Goal: Transaction & Acquisition: Obtain resource

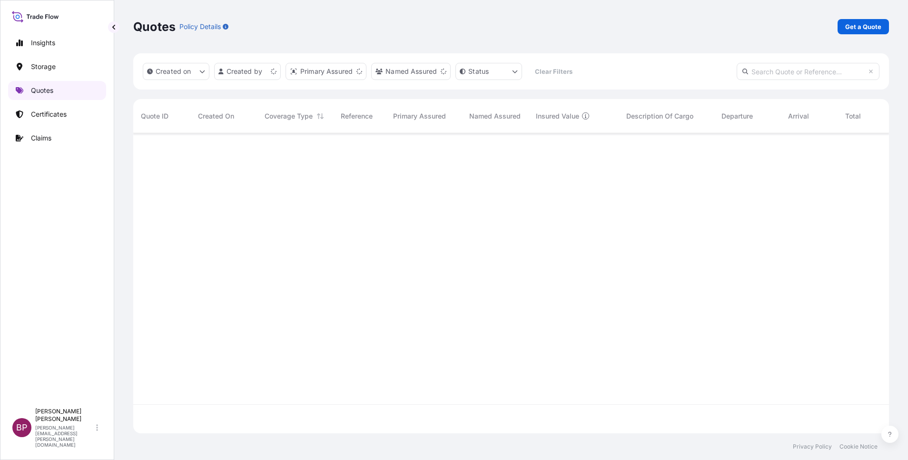
scroll to position [294, 745]
click at [880, 26] on p "Get a Quote" at bounding box center [863, 27] width 36 height 10
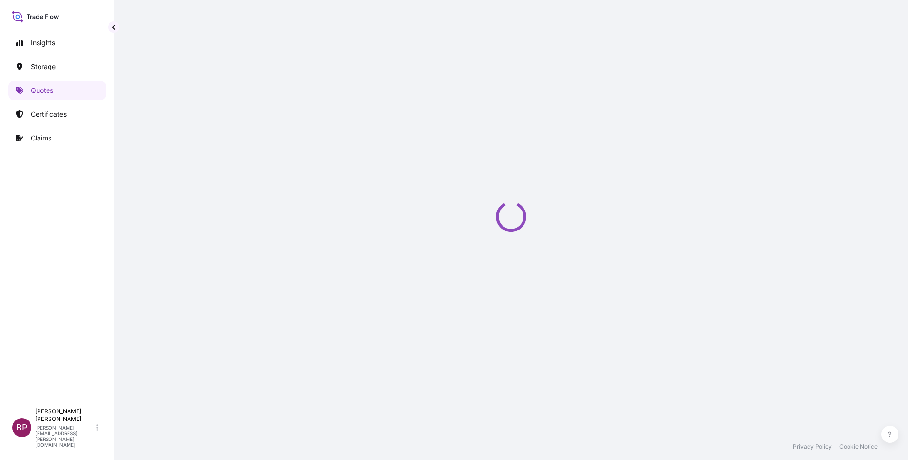
select select "Water"
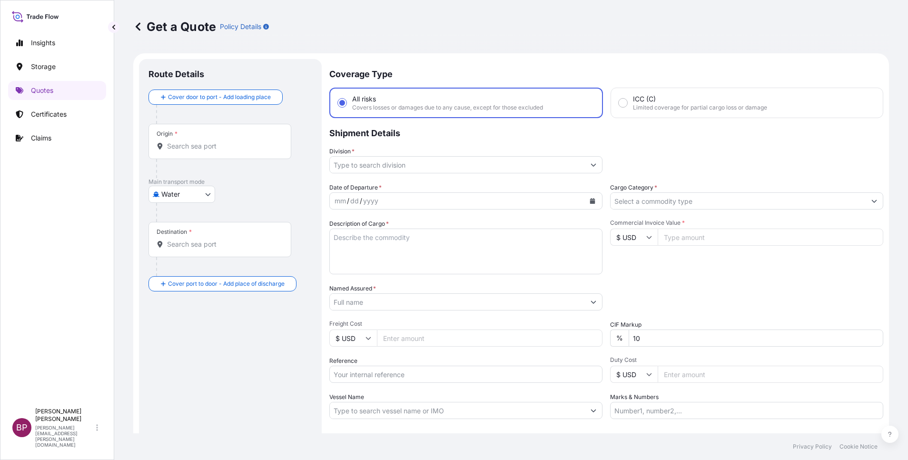
scroll to position [15, 0]
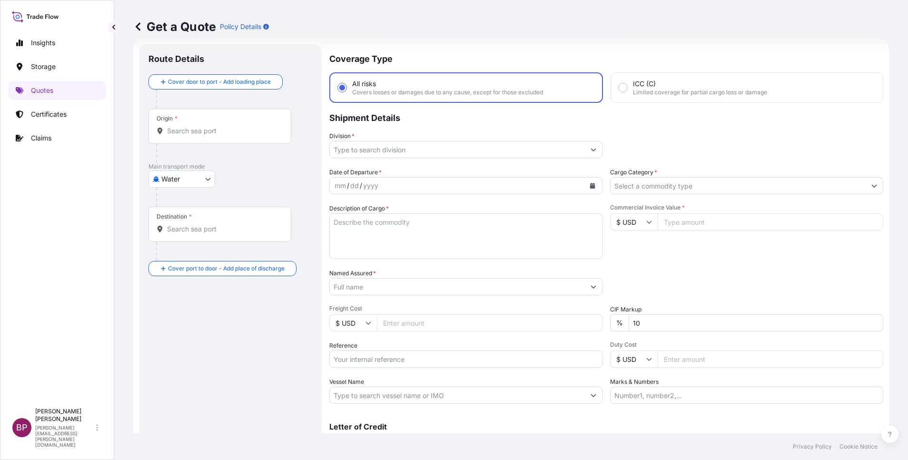
click at [378, 361] on input "Reference" at bounding box center [465, 358] width 273 height 17
paste input "SSLS3194"
type input "SSLS3194"
click at [396, 282] on input "Named Assured *" at bounding box center [457, 286] width 255 height 17
paste input "Auma"
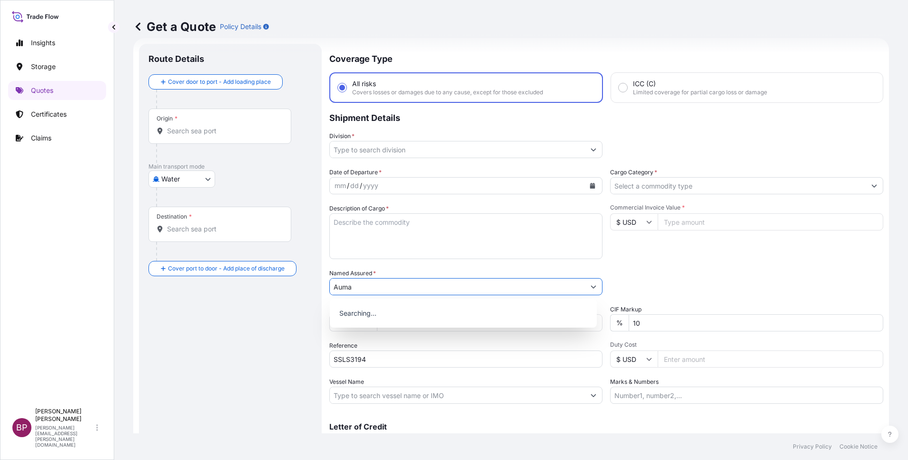
type input "Auma"
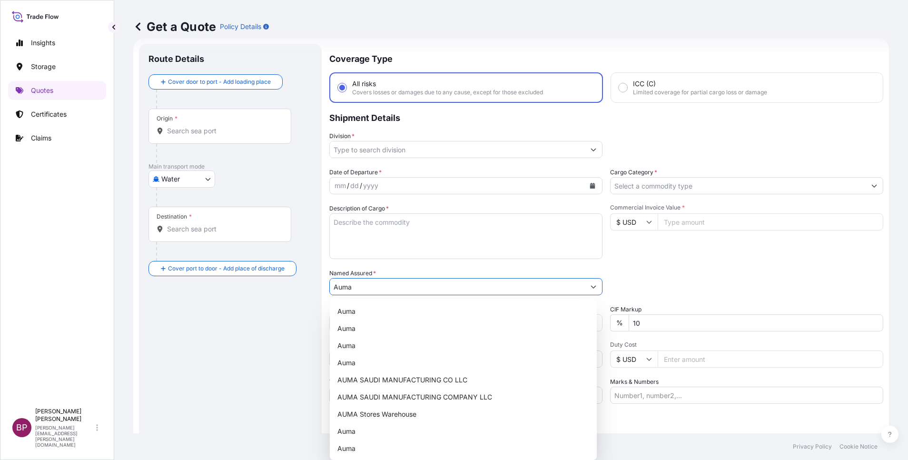
click at [413, 240] on textarea "Description of Cargo *" at bounding box center [465, 236] width 273 height 46
paste textarea "SA 14.2 multi-turn actuator AUMA NORM SA-14.2"
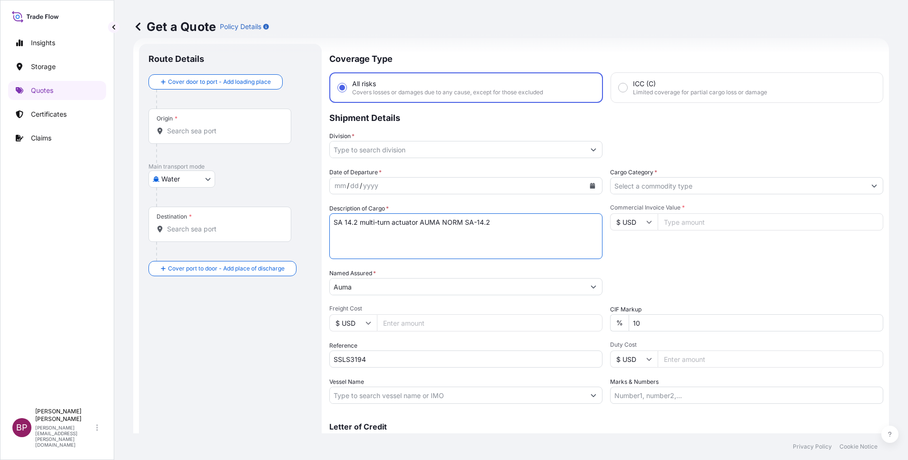
type textarea "SA 14.2 multi-turn actuator AUMA NORM SA-14.2"
click at [631, 220] on input "$ USD" at bounding box center [634, 221] width 48 height 17
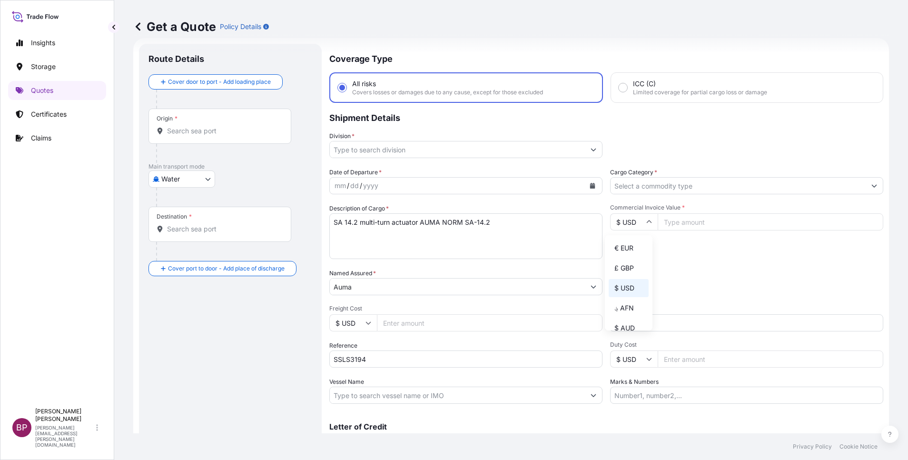
drag, startPoint x: 623, startPoint y: 259, endPoint x: 630, endPoint y: 249, distance: 11.9
click at [625, 254] on div "€ EUR" at bounding box center [629, 248] width 40 height 18
type input "€ EUR"
click at [685, 223] on input "Commercial Invoice Value *" at bounding box center [771, 221] width 226 height 17
paste input "102851"
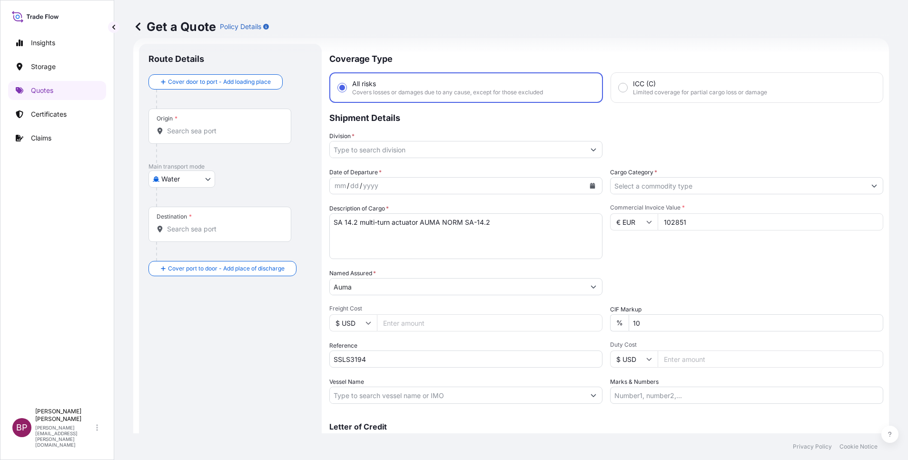
type input "102851"
drag, startPoint x: 639, startPoint y: 321, endPoint x: 443, endPoint y: 313, distance: 195.3
click at [542, 315] on div "Date of Departure * mm / dd / yyyy Cargo Category * Description of Cargo * SA 1…" at bounding box center [606, 285] width 554 height 236
type input "0"
click at [590, 186] on icon "Calendar" at bounding box center [592, 186] width 5 height 6
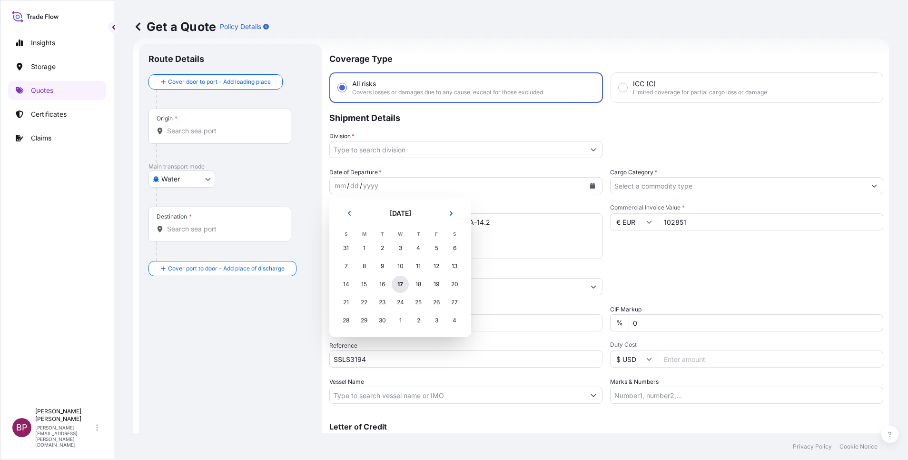
click at [400, 281] on div "17" at bounding box center [400, 284] width 17 height 17
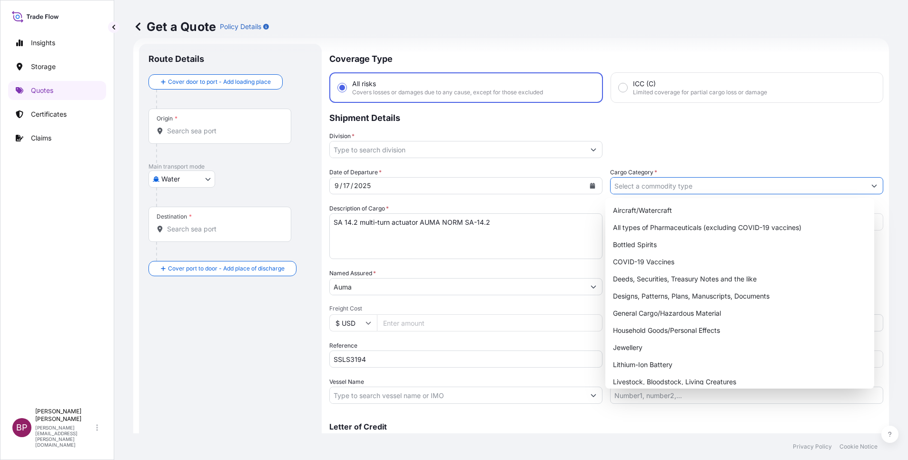
drag, startPoint x: 679, startPoint y: 185, endPoint x: 663, endPoint y: 212, distance: 31.1
click at [676, 184] on input "Cargo Category *" at bounding box center [737, 185] width 255 height 17
click at [652, 308] on div "General Cargo/Hazardous Material" at bounding box center [739, 313] width 261 height 17
type input "General Cargo/Hazardous Material"
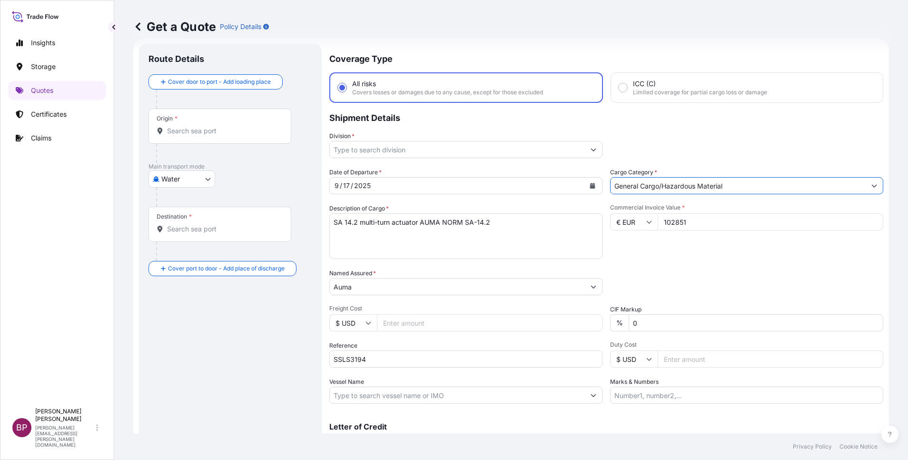
click at [591, 149] on button "Show suggestions" at bounding box center [593, 149] width 17 height 17
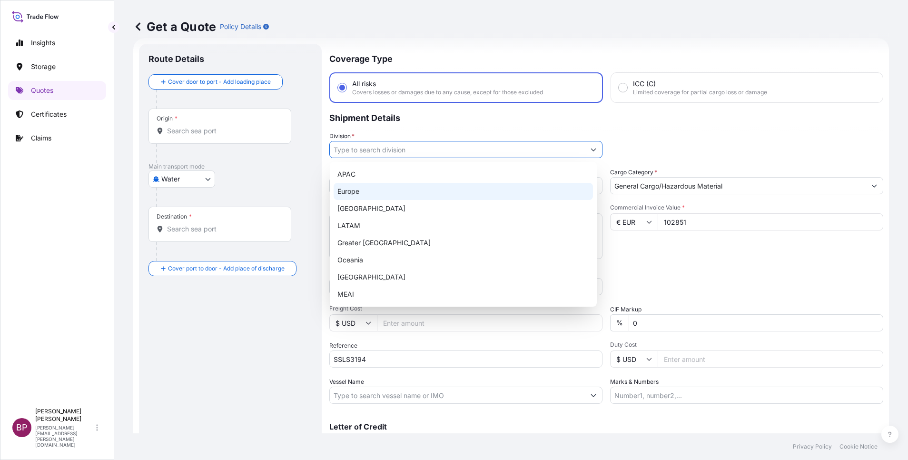
click at [378, 195] on div "Europe" at bounding box center [463, 191] width 259 height 17
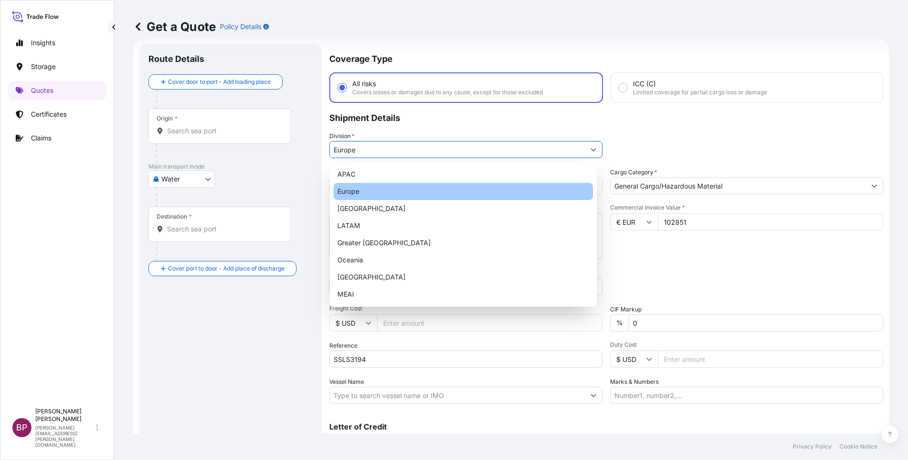
type input "Europe"
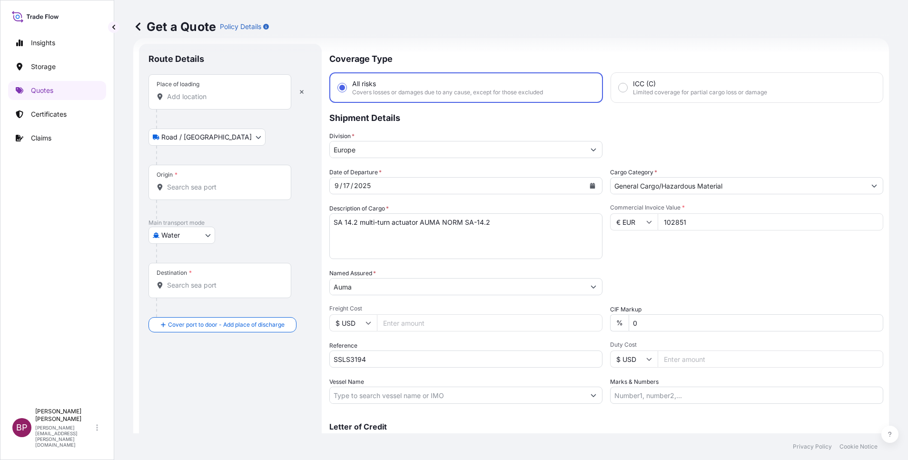
click at [217, 92] on input "Place of loading" at bounding box center [223, 97] width 112 height 10
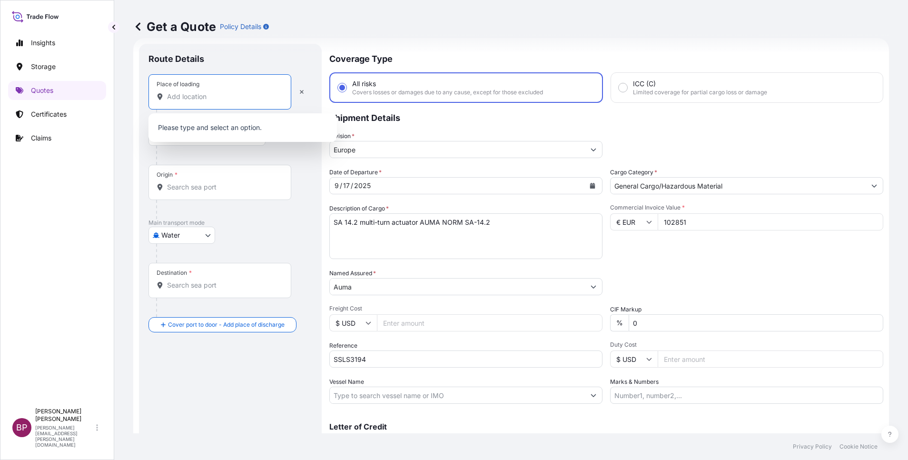
click at [189, 236] on body "0 options available. 0 options available. Insights Storage Quotes Certificates …" at bounding box center [454, 230] width 908 height 460
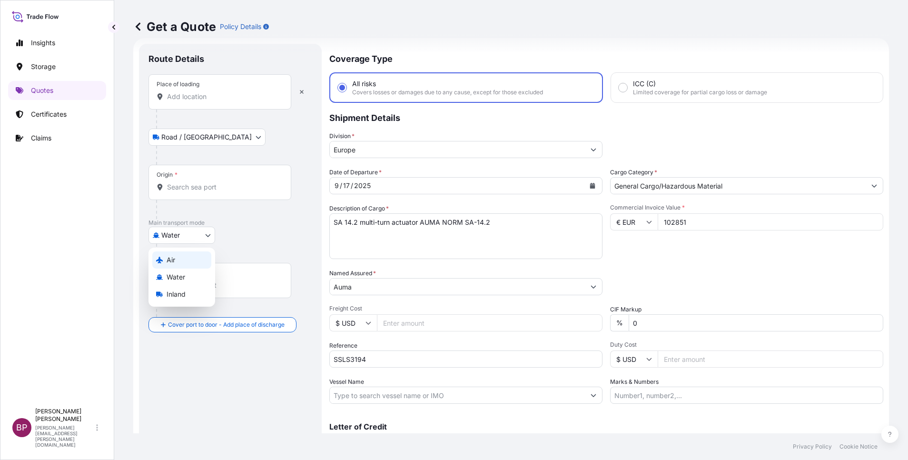
click at [176, 259] on div "Air" at bounding box center [181, 259] width 59 height 17
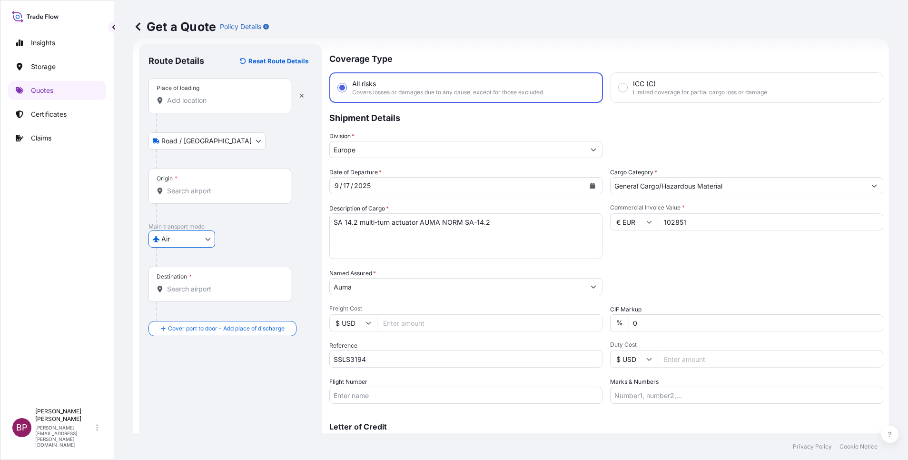
click at [189, 103] on input "Place of loading" at bounding box center [223, 101] width 112 height 10
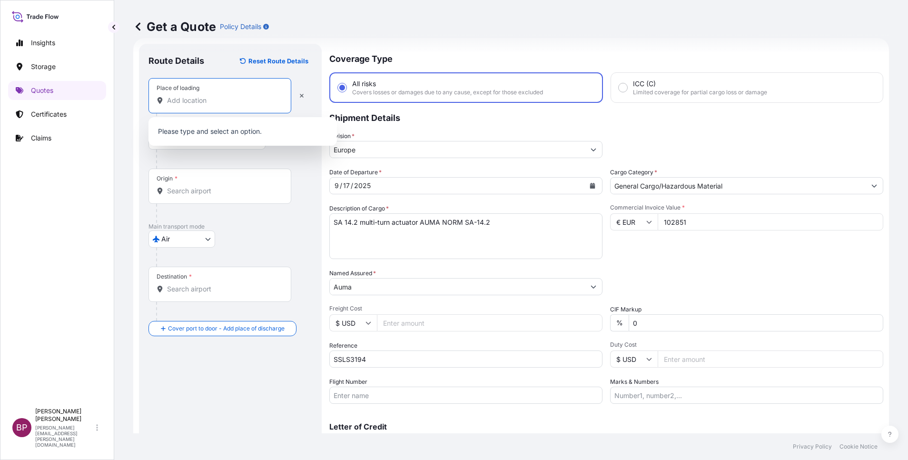
paste input "[GEOGRAPHIC_DATA]"
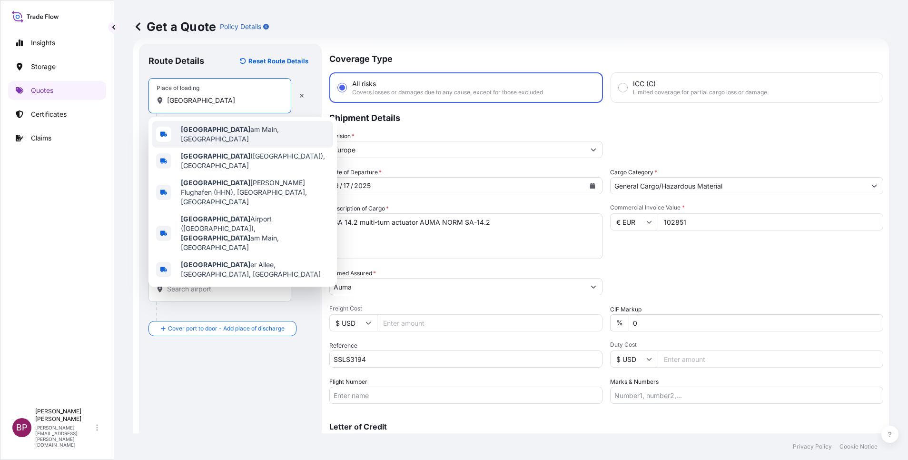
click at [220, 130] on span "[GEOGRAPHIC_DATA], [GEOGRAPHIC_DATA]" at bounding box center [255, 134] width 148 height 19
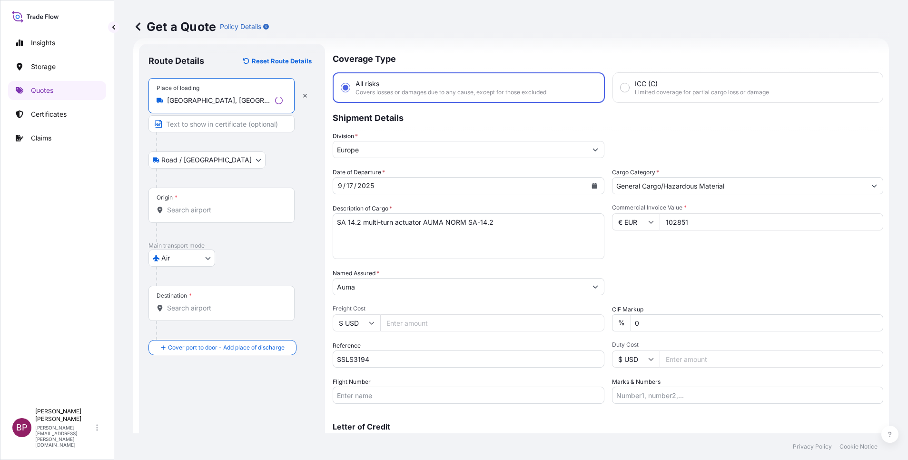
type input "[GEOGRAPHIC_DATA], [GEOGRAPHIC_DATA]"
drag, startPoint x: 190, startPoint y: 207, endPoint x: 199, endPoint y: 218, distance: 14.5
click at [190, 207] on input "Origin *" at bounding box center [225, 210] width 116 height 10
paste input "[GEOGRAPHIC_DATA]"
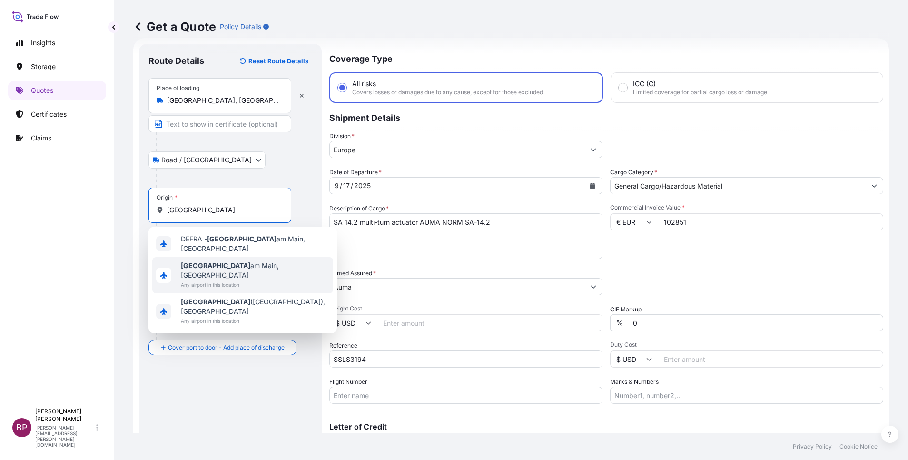
click at [236, 261] on span "[GEOGRAPHIC_DATA], [GEOGRAPHIC_DATA]" at bounding box center [255, 270] width 148 height 19
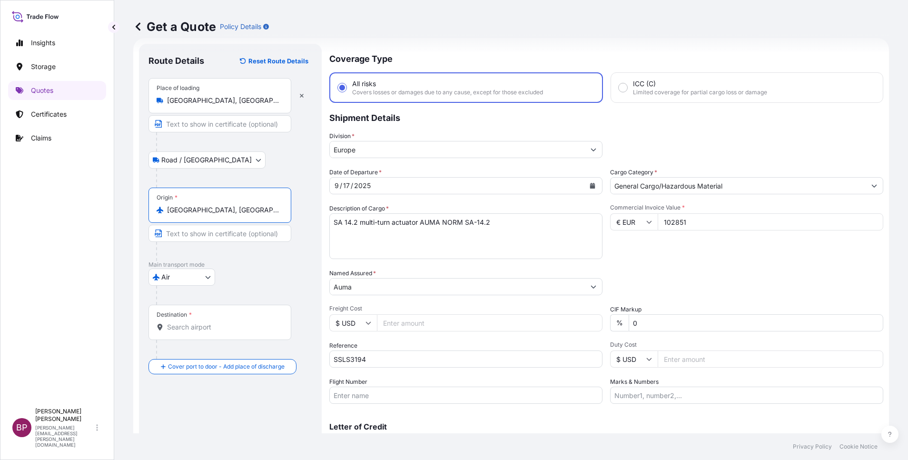
type input "[GEOGRAPHIC_DATA], [GEOGRAPHIC_DATA]"
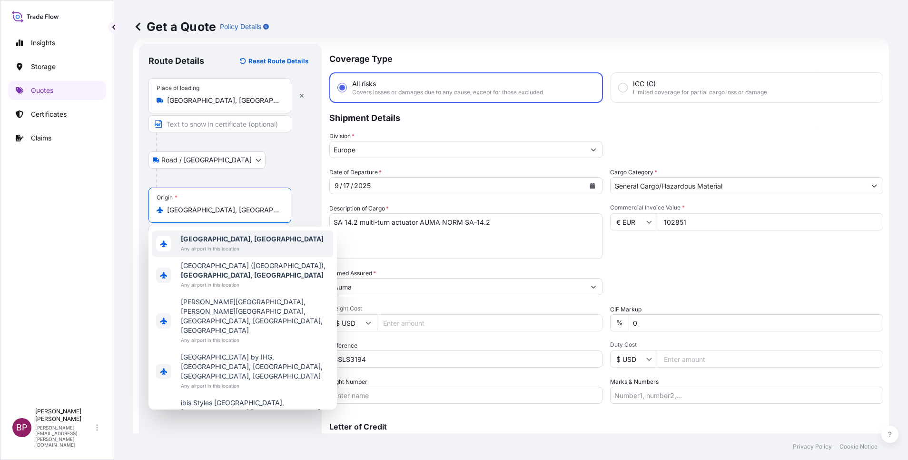
click at [263, 245] on span "Any airport in this location" at bounding box center [252, 249] width 143 height 10
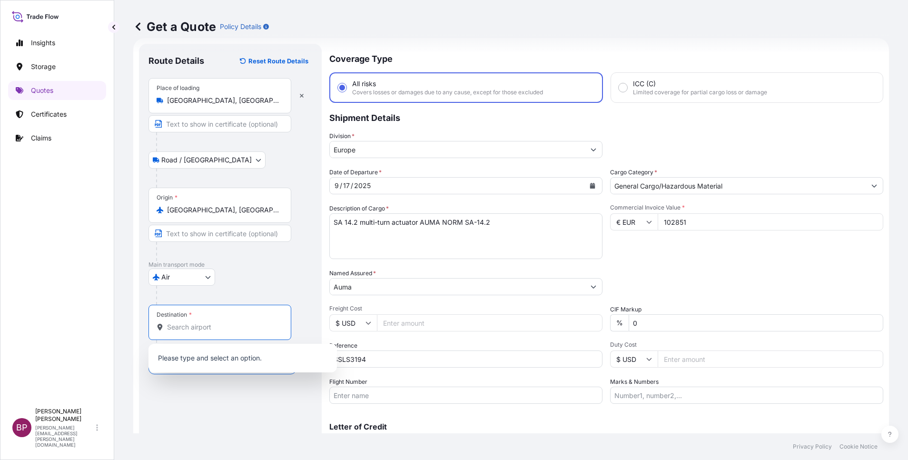
click at [202, 325] on input "Destination *" at bounding box center [223, 327] width 112 height 10
paste input "Dammam"
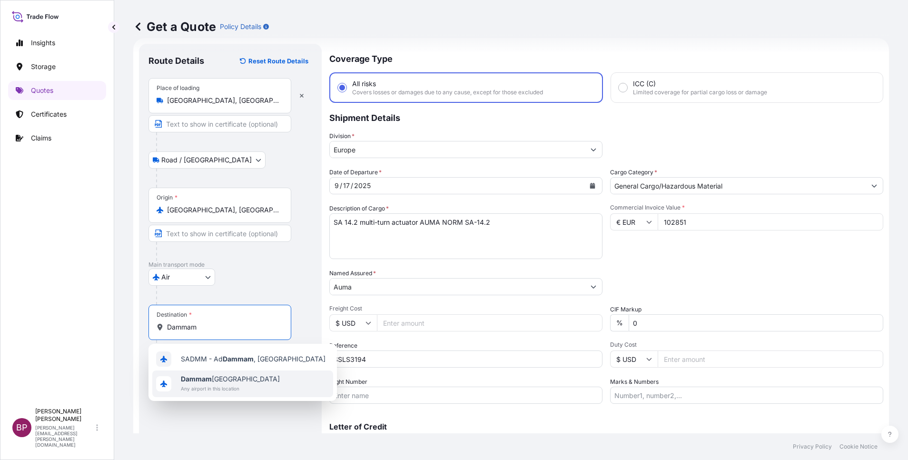
click at [235, 389] on span "Any airport in this location" at bounding box center [230, 389] width 99 height 10
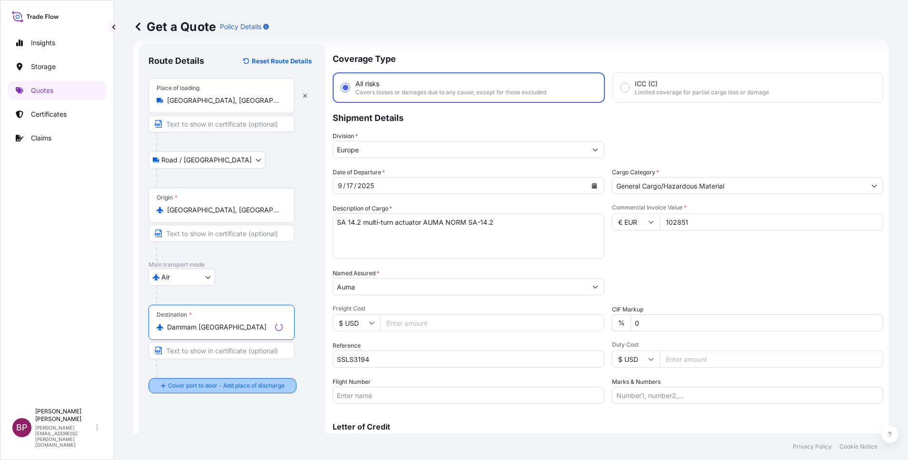
type input "Dammam [GEOGRAPHIC_DATA]"
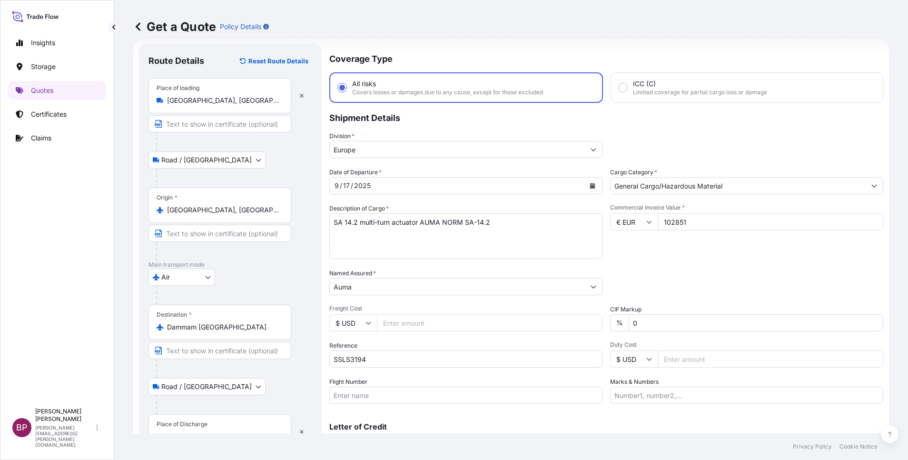
click at [222, 421] on div "Place of Discharge" at bounding box center [219, 431] width 143 height 35
click at [222, 432] on input "Place of Discharge" at bounding box center [223, 437] width 112 height 10
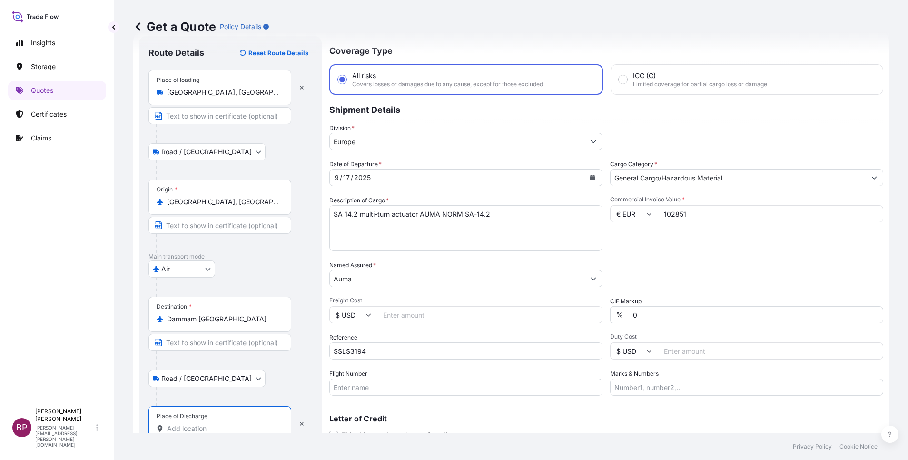
paste input "Dammam"
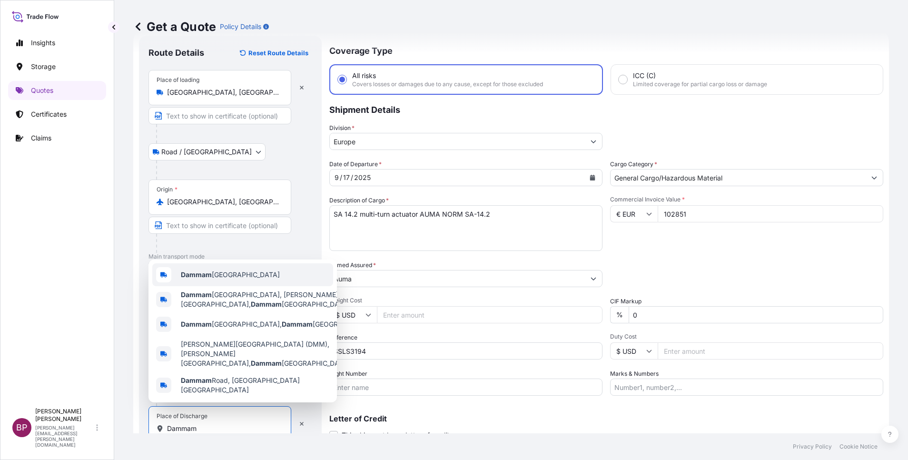
click at [253, 279] on span "Dammam [GEOGRAPHIC_DATA]" at bounding box center [230, 275] width 99 height 10
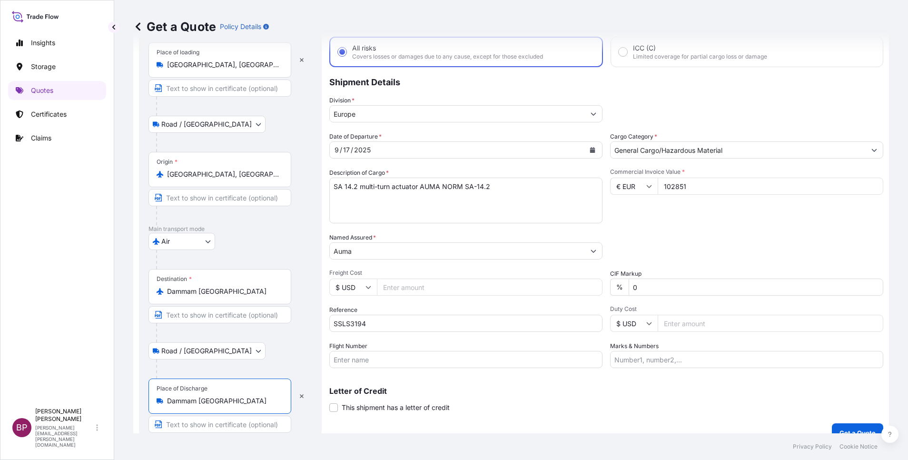
scroll to position [66, 0]
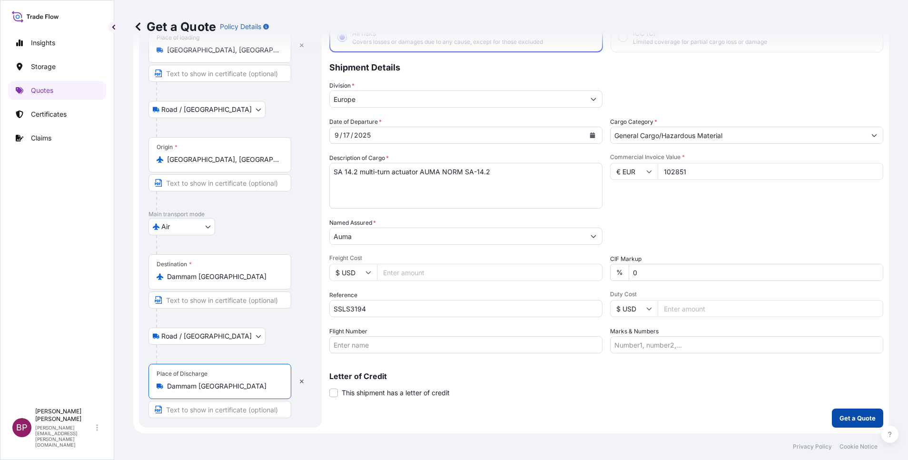
type input "Dammam [GEOGRAPHIC_DATA]"
click at [852, 417] on p "Get a Quote" at bounding box center [857, 418] width 36 height 10
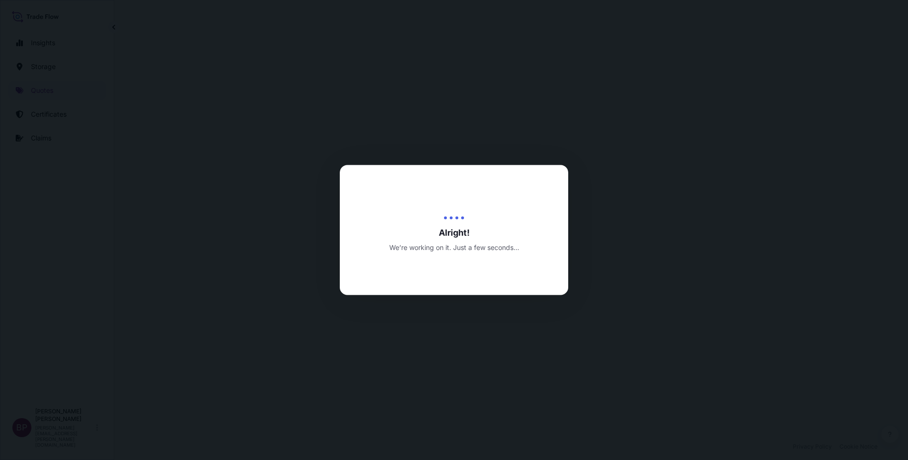
select select "Road / [GEOGRAPHIC_DATA]"
select select "Air"
select select "Road / [GEOGRAPHIC_DATA]"
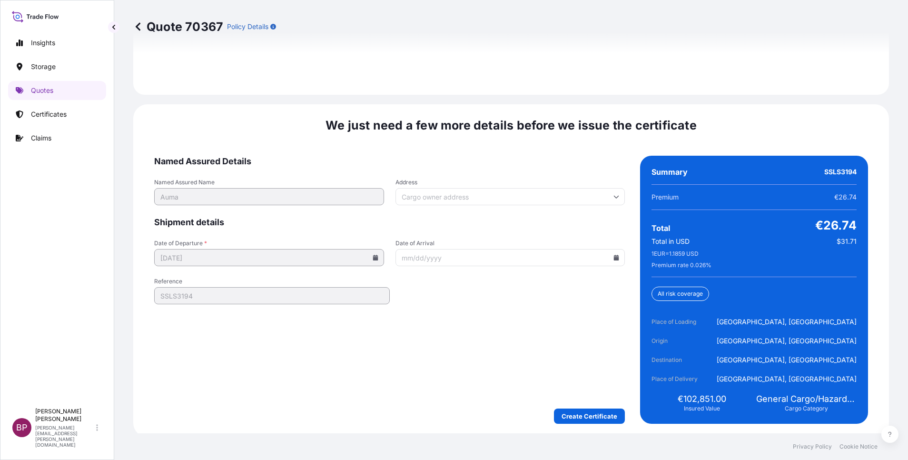
scroll to position [1460, 0]
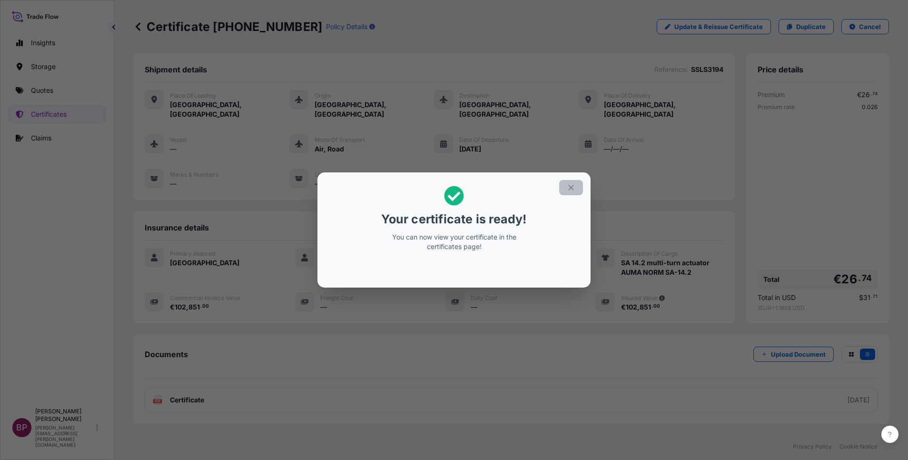
click at [571, 189] on icon "button" at bounding box center [571, 187] width 9 height 9
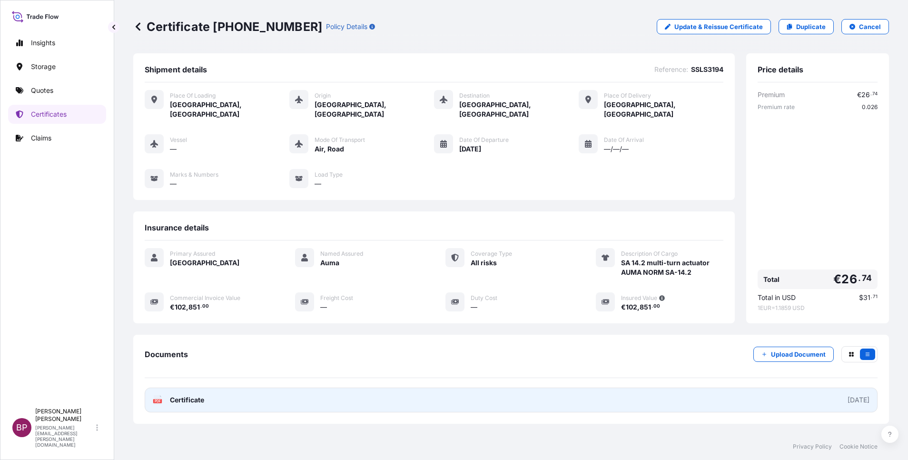
click at [184, 395] on span "Certificate" at bounding box center [187, 400] width 34 height 10
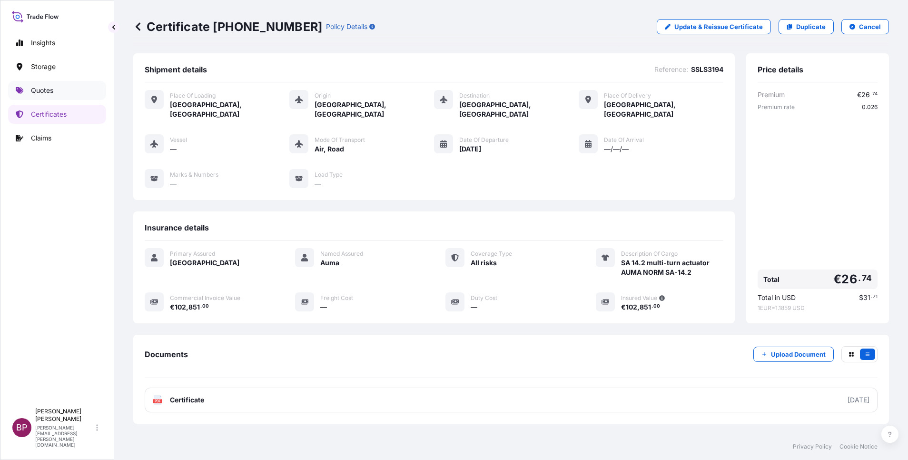
click at [40, 89] on p "Quotes" at bounding box center [42, 91] width 22 height 10
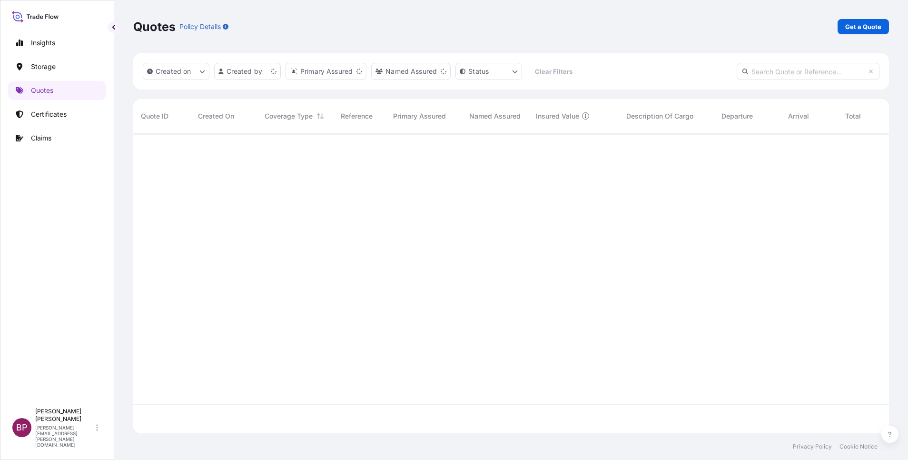
scroll to position [294, 745]
click at [867, 27] on p "Get a Quote" at bounding box center [863, 27] width 36 height 10
select select "Water"
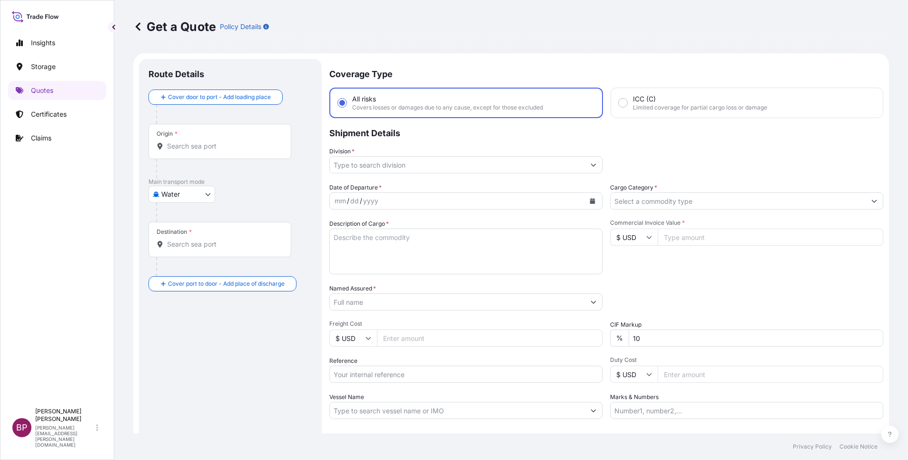
scroll to position [15, 0]
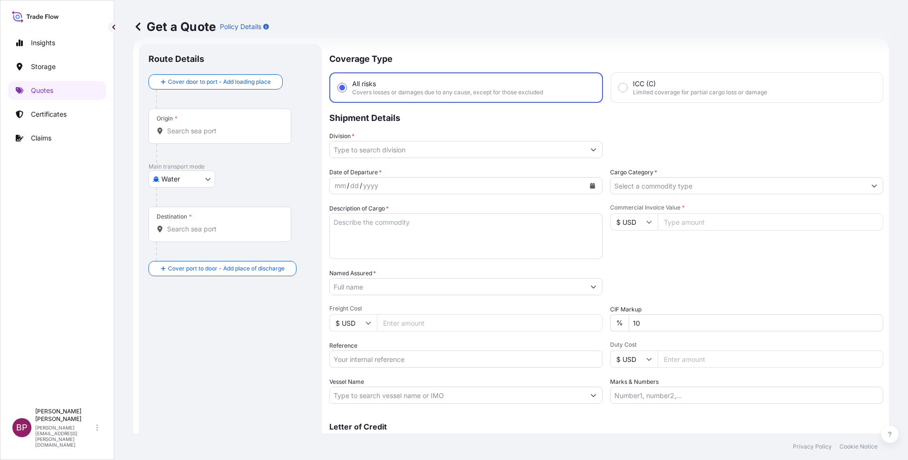
click at [708, 181] on input "Cargo Category *" at bounding box center [737, 185] width 255 height 17
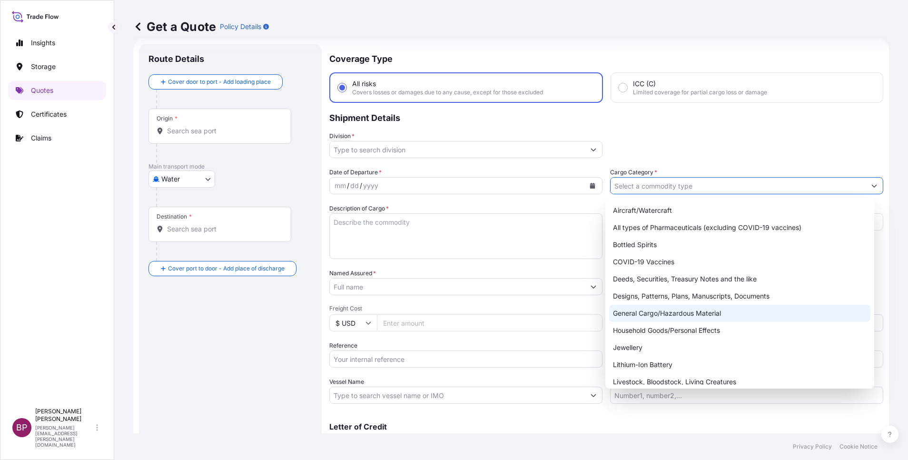
click at [652, 313] on div "General Cargo/Hazardous Material" at bounding box center [739, 313] width 261 height 17
type input "General Cargo/Hazardous Material"
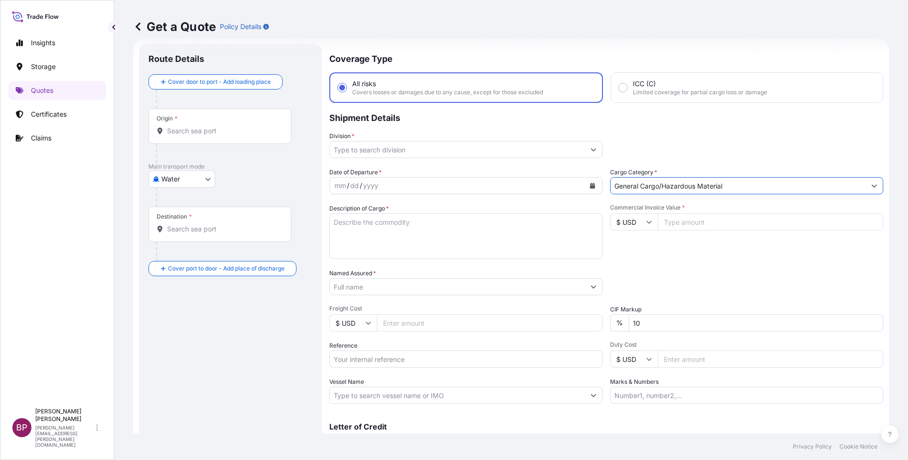
click at [591, 151] on icon "Show suggestions" at bounding box center [594, 150] width 6 height 6
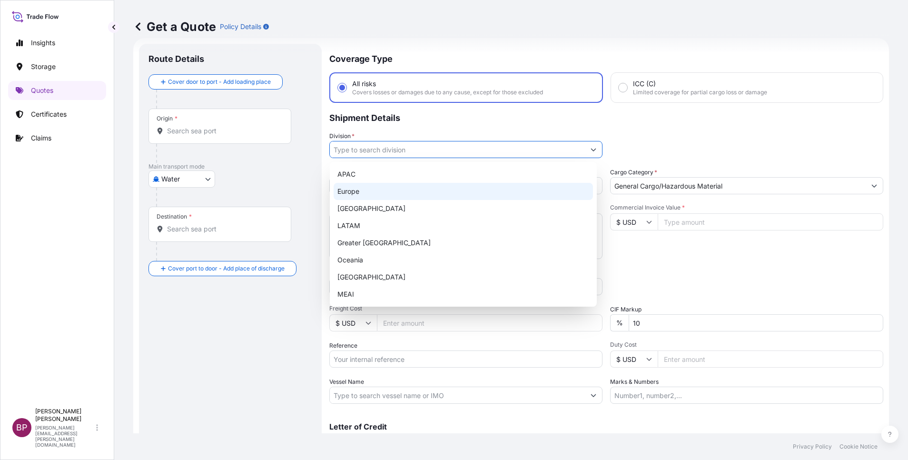
click at [394, 191] on div "Europe" at bounding box center [463, 191] width 259 height 17
type input "Europe"
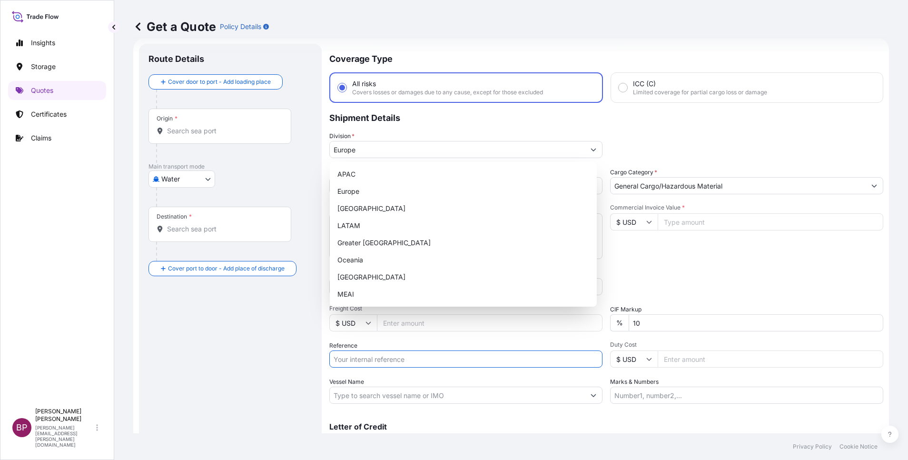
click at [374, 363] on input "Reference" at bounding box center [465, 358] width 273 height 17
paste input "SSLS3229"
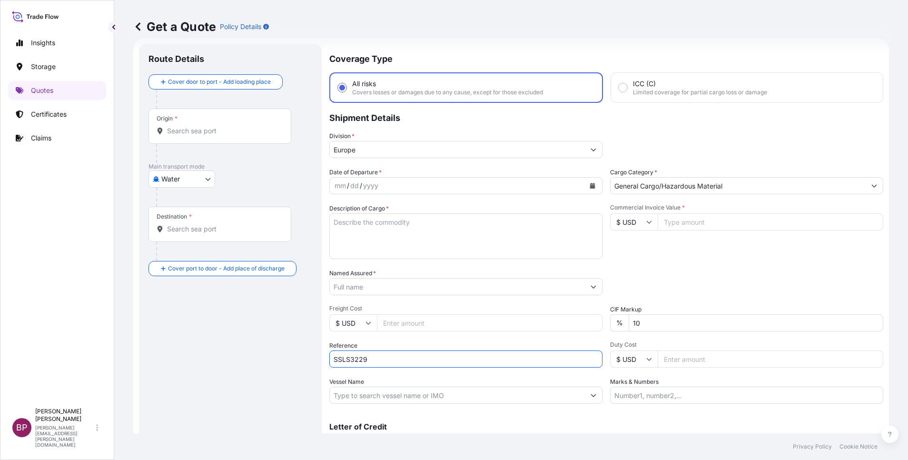
type input "SSLS3229"
click at [398, 229] on textarea "Description of Cargo *" at bounding box center [465, 236] width 273 height 46
paste textarea "ZAMIL OFFSHORE SERVICES COMPANY"
type textarea "ZAMIL OFFSHORE SERVICES COMPANY"
click at [377, 287] on input "Named Assured *" at bounding box center [457, 286] width 255 height 17
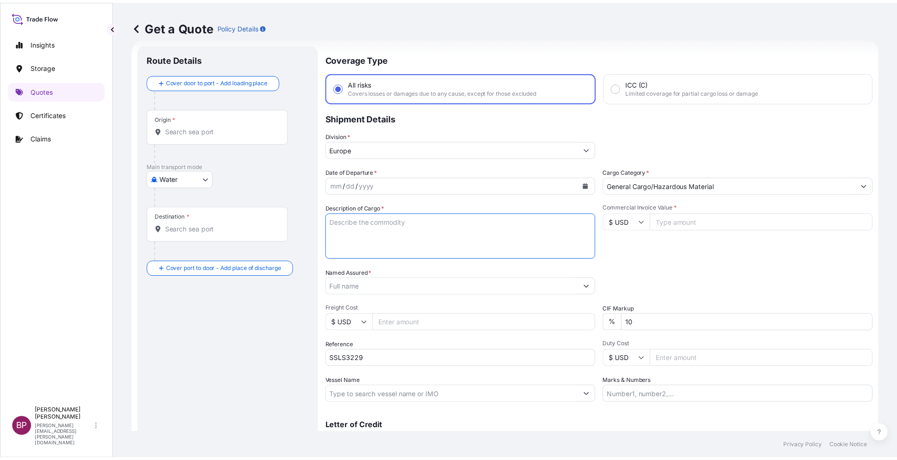
paste input "ZAMIL OFFSHORE SERVICES COMPANY"
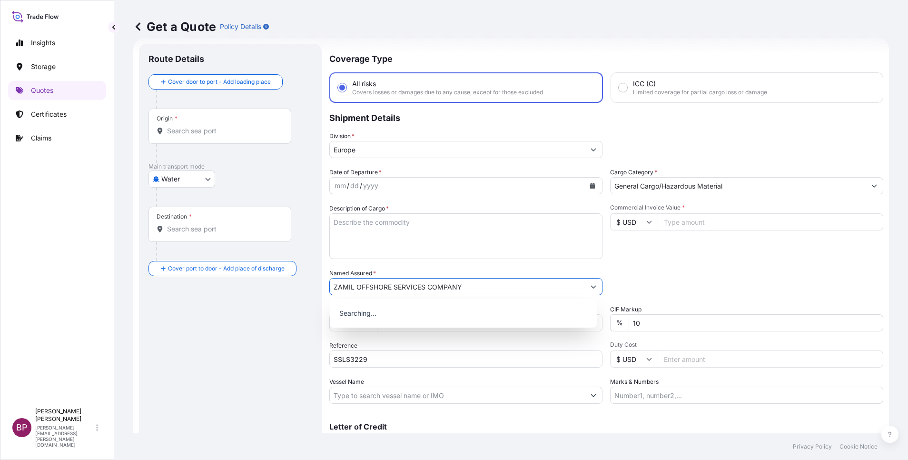
type input "ZAMIL OFFSHORE SERVICES COMPANY"
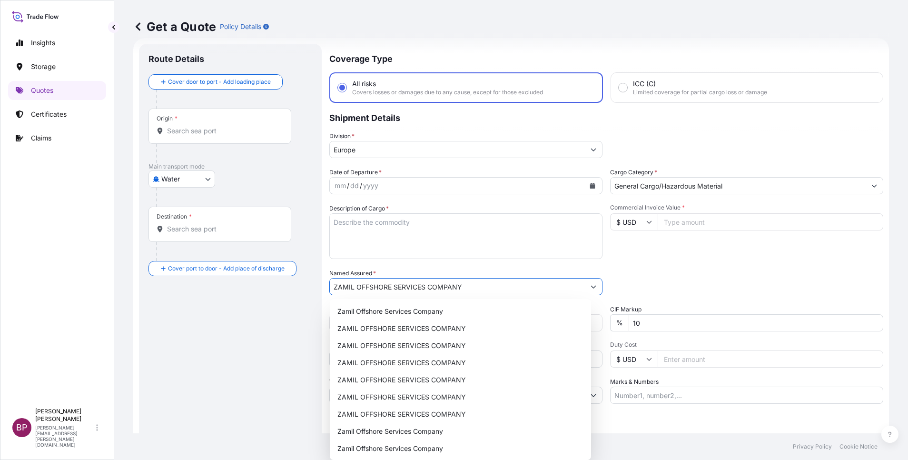
click at [409, 246] on textarea "Description of Cargo *" at bounding box center [465, 236] width 273 height 46
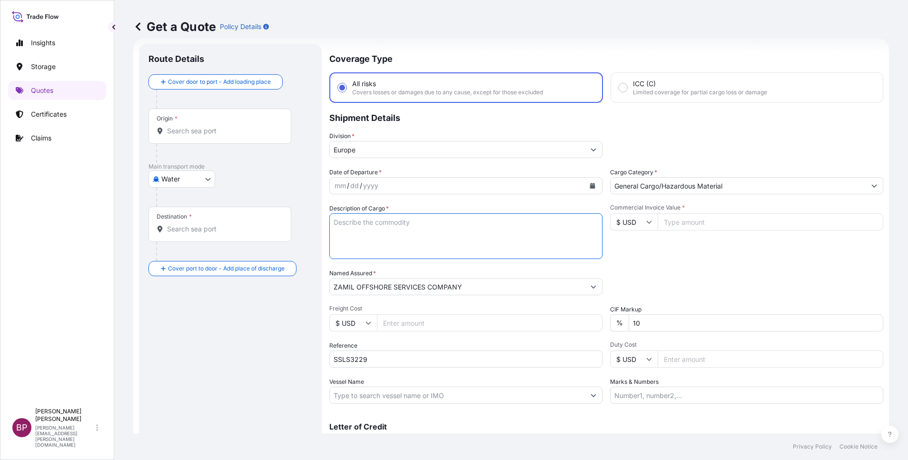
paste textarea "Accumulator, 10um Fine filter, 3um Fine filter"
type textarea "Accumulator, 10um Fine filter, 3um Fine filter"
click at [663, 221] on input "Commercial Invoice Value *" at bounding box center [771, 221] width 226 height 17
paste input "4903.29"
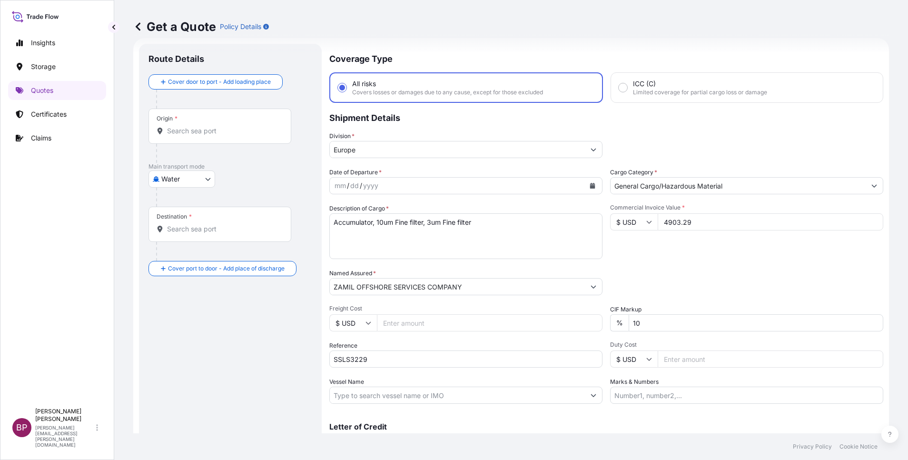
type input "4903.29"
click at [447, 321] on div "Date of Departure * mm / dd / yyyy Cargo Category * General Cargo/Hazardous Mat…" at bounding box center [606, 285] width 554 height 236
type input "0"
click at [739, 184] on input "General Cargo/Hazardous Material" at bounding box center [737, 185] width 255 height 17
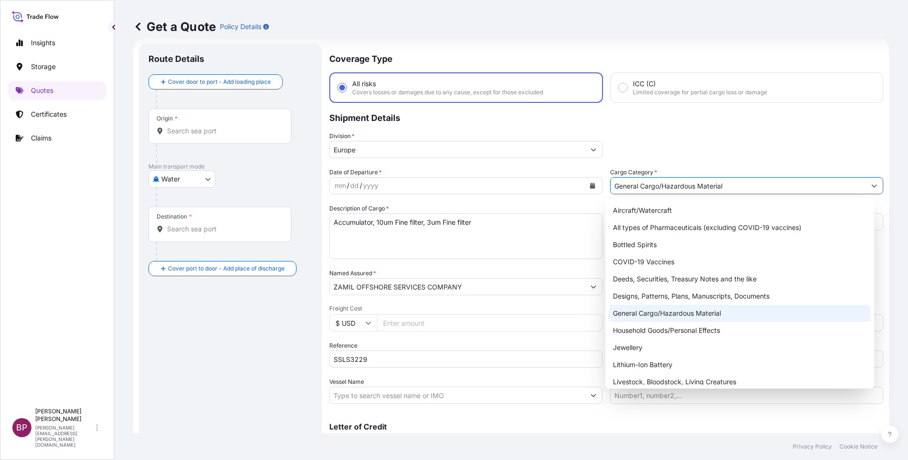
click at [669, 312] on div "General Cargo/Hazardous Material" at bounding box center [739, 313] width 261 height 17
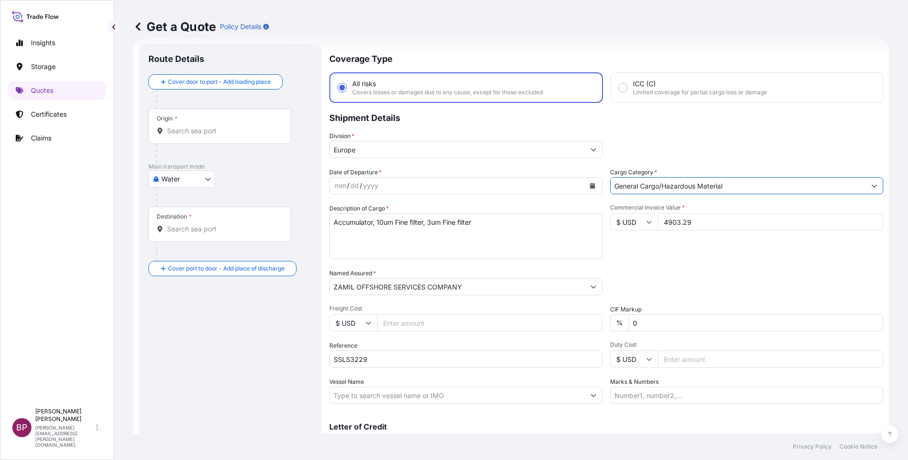
click at [576, 148] on input "Europe" at bounding box center [457, 149] width 255 height 17
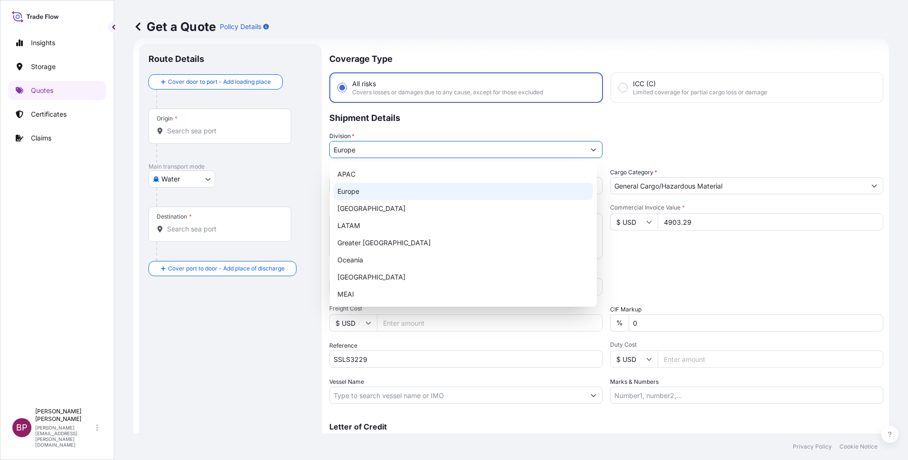
click at [380, 185] on div "Europe" at bounding box center [463, 191] width 259 height 17
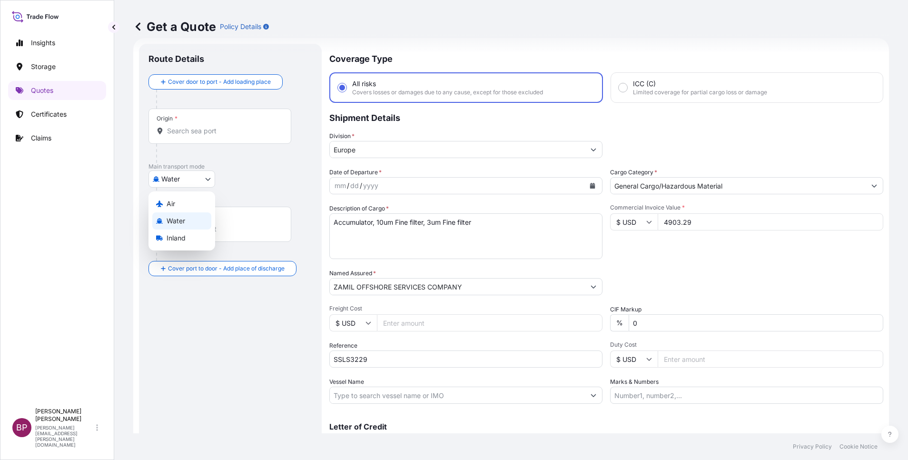
click at [191, 175] on body "8 options available. Insights Storage Quotes Certificates Claims BP [PERSON_NAM…" at bounding box center [454, 230] width 908 height 460
click at [191, 200] on div "Air" at bounding box center [181, 203] width 59 height 17
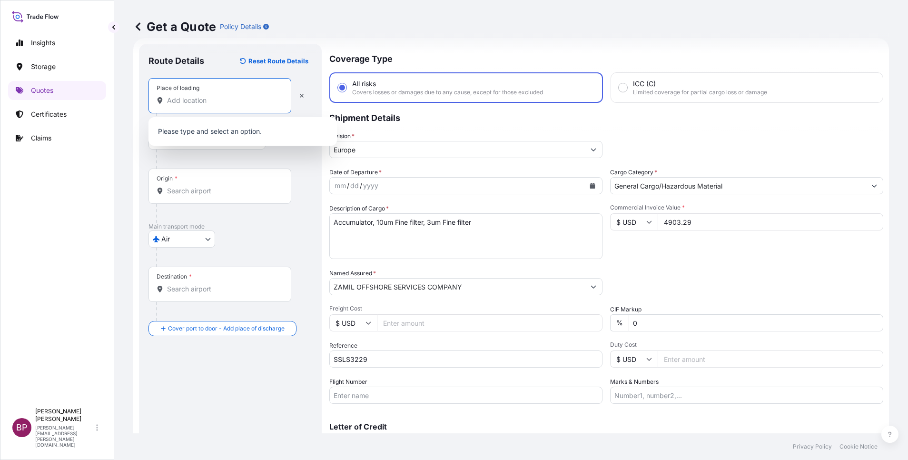
click at [204, 99] on input "Place of loading" at bounding box center [223, 101] width 112 height 10
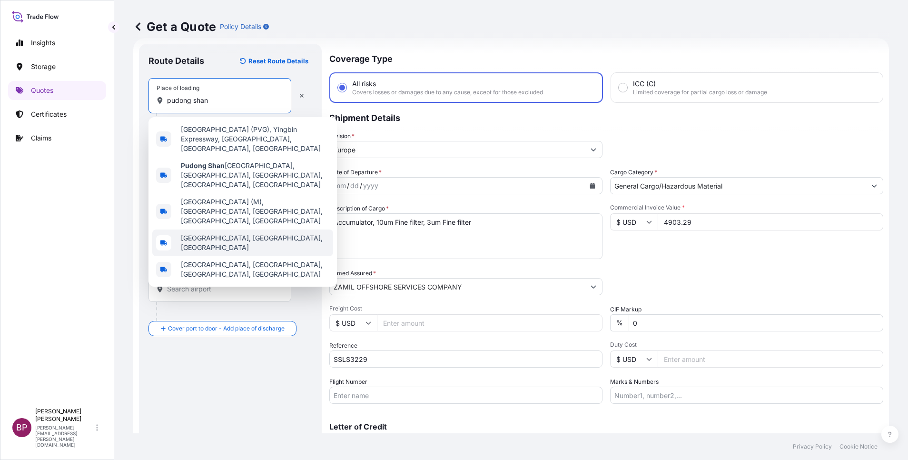
click at [249, 233] on span "[GEOGRAPHIC_DATA], [GEOGRAPHIC_DATA], [GEOGRAPHIC_DATA]" at bounding box center [255, 242] width 148 height 19
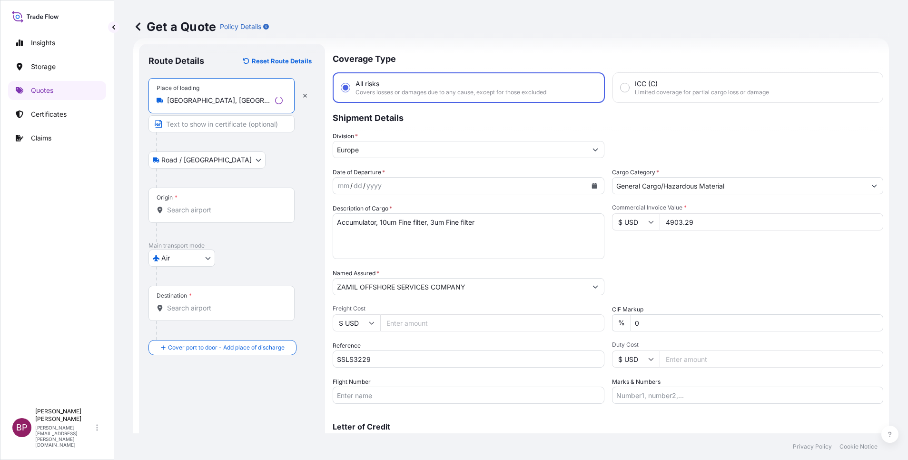
type input "[GEOGRAPHIC_DATA], [GEOGRAPHIC_DATA], [GEOGRAPHIC_DATA]"
click at [215, 213] on input "Origin *" at bounding box center [225, 210] width 116 height 10
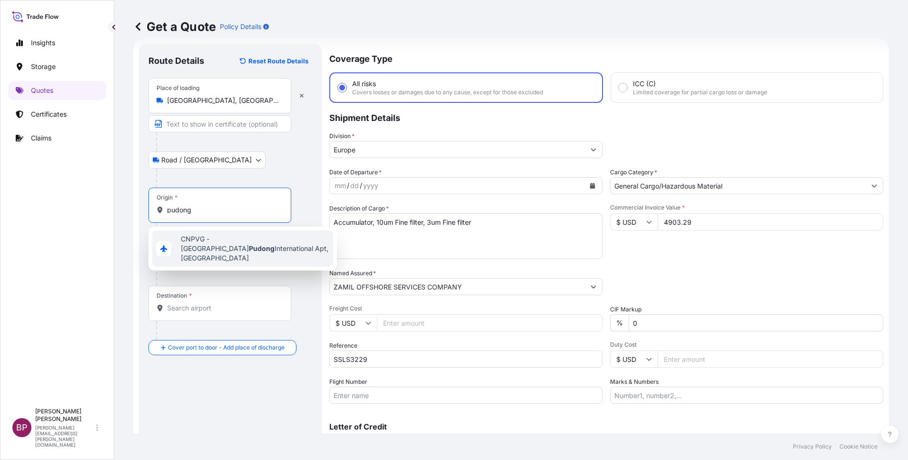
click at [264, 246] on span "CNPVG - Shanghai Pudong International Apt, [GEOGRAPHIC_DATA]" at bounding box center [255, 248] width 148 height 29
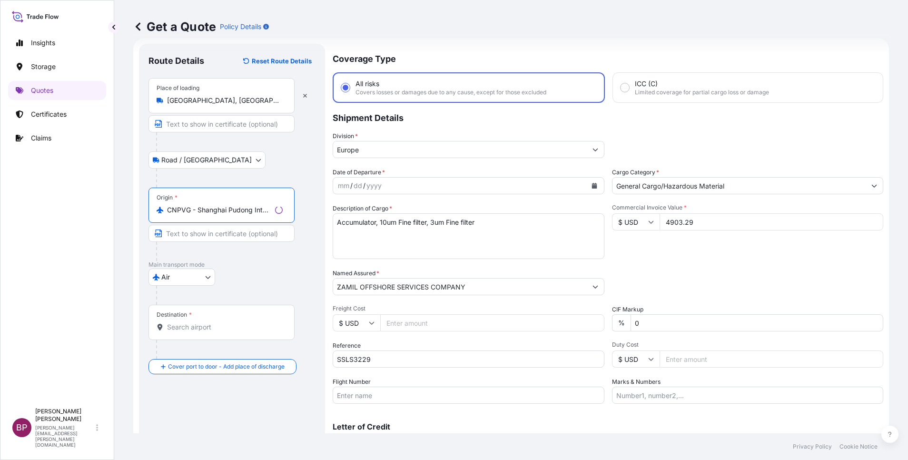
type input "CNPVG - Shanghai Pudong International Apt, [GEOGRAPHIC_DATA]"
click at [221, 330] on input "Destination *" at bounding box center [225, 327] width 116 height 10
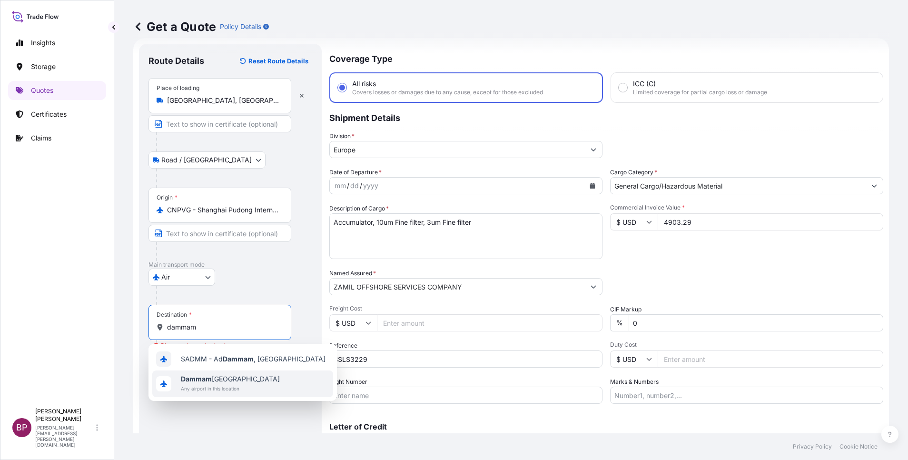
click at [225, 383] on span "Dammam [GEOGRAPHIC_DATA]" at bounding box center [230, 379] width 99 height 10
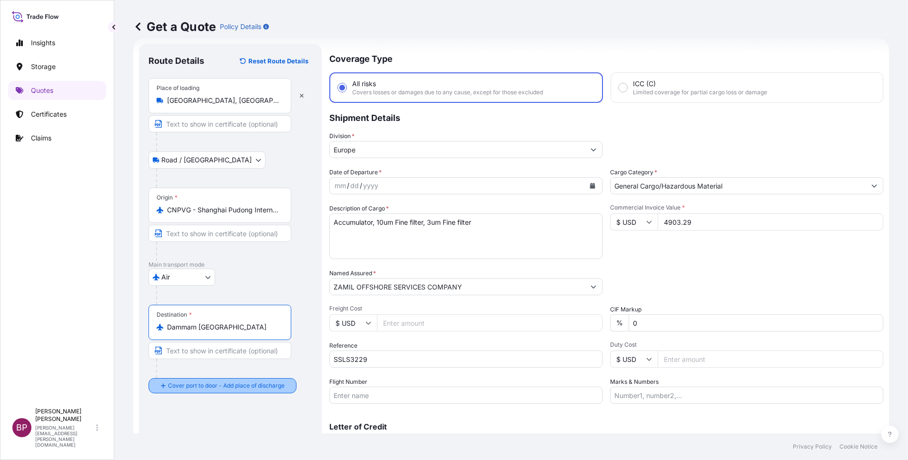
type input "Dammam [GEOGRAPHIC_DATA]"
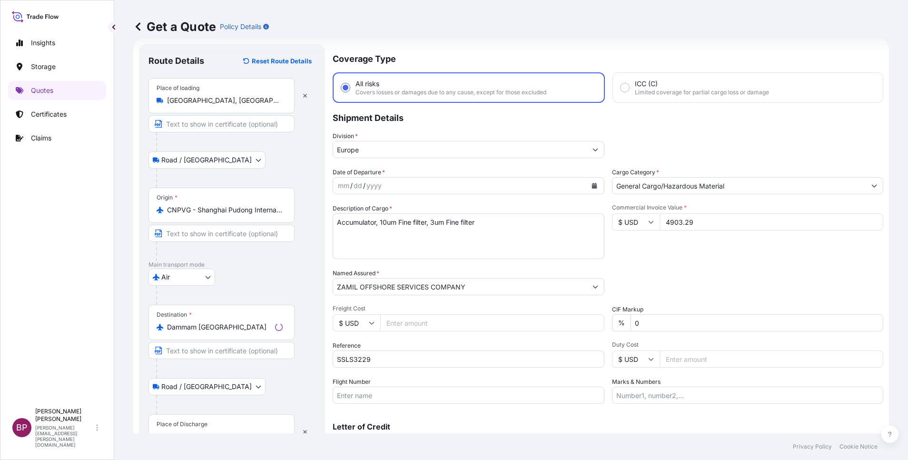
click at [202, 425] on div "Place of Discharge" at bounding box center [182, 424] width 51 height 8
click at [202, 432] on input "Place of Discharge" at bounding box center [225, 437] width 116 height 10
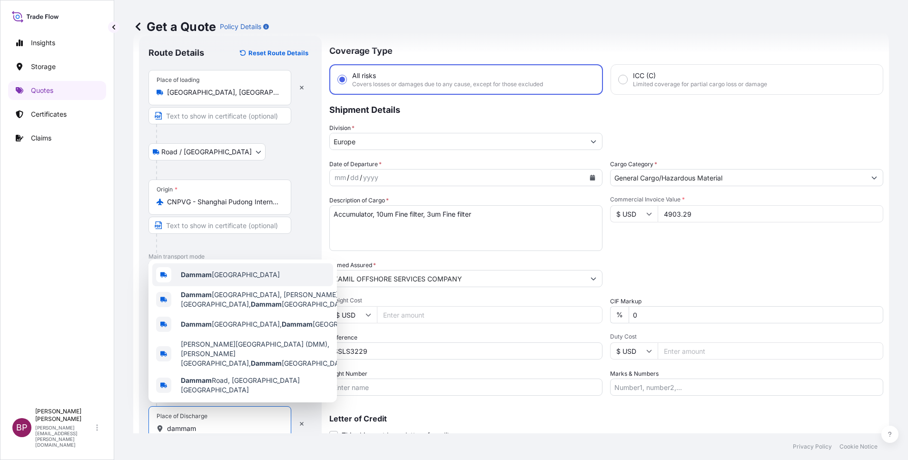
click at [226, 286] on div "Dammam [GEOGRAPHIC_DATA]" at bounding box center [242, 274] width 181 height 23
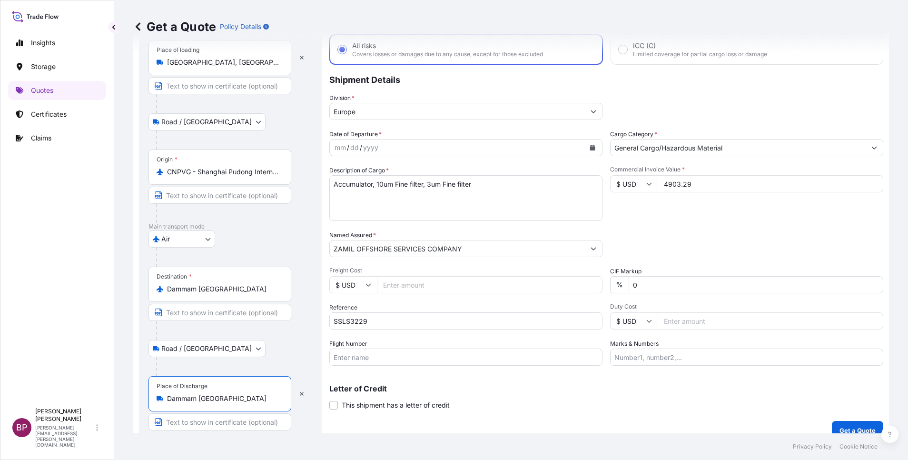
scroll to position [66, 0]
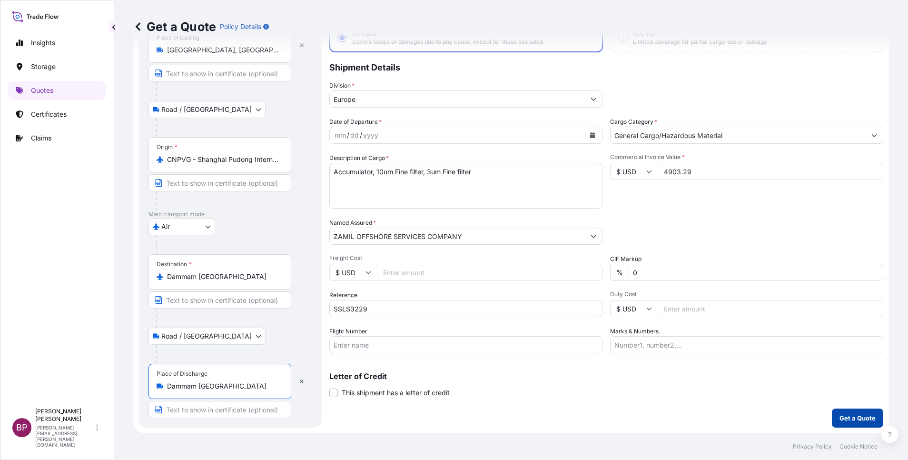
type input "Dammam [GEOGRAPHIC_DATA]"
click at [842, 419] on p "Get a Quote" at bounding box center [857, 418] width 36 height 10
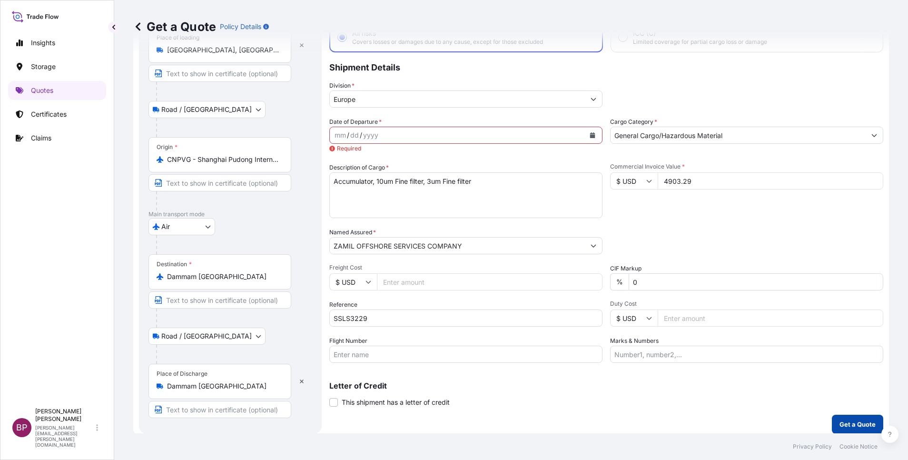
click at [852, 418] on button "Get a Quote" at bounding box center [857, 423] width 51 height 19
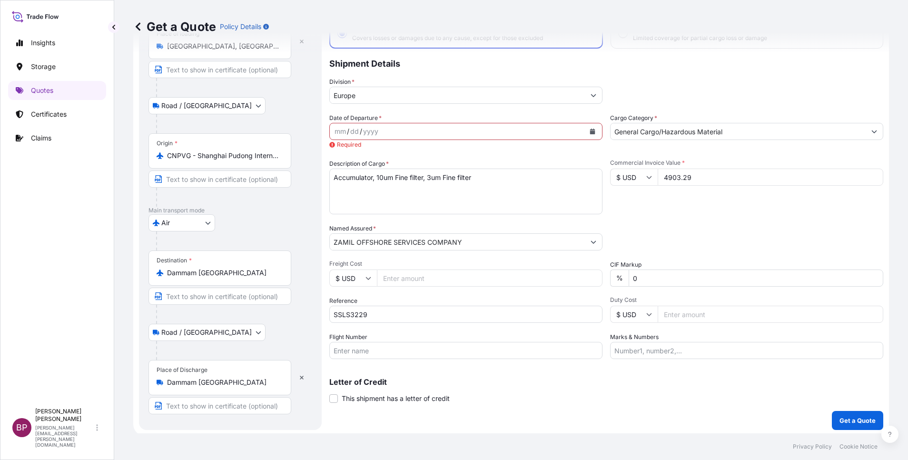
scroll to position [72, 0]
click at [590, 128] on icon "Calendar" at bounding box center [593, 129] width 6 height 6
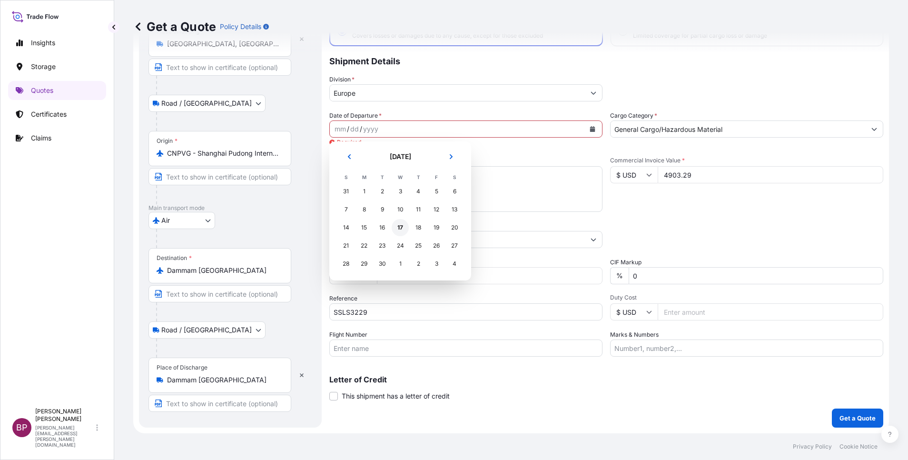
click at [399, 227] on div "17" at bounding box center [400, 227] width 17 height 17
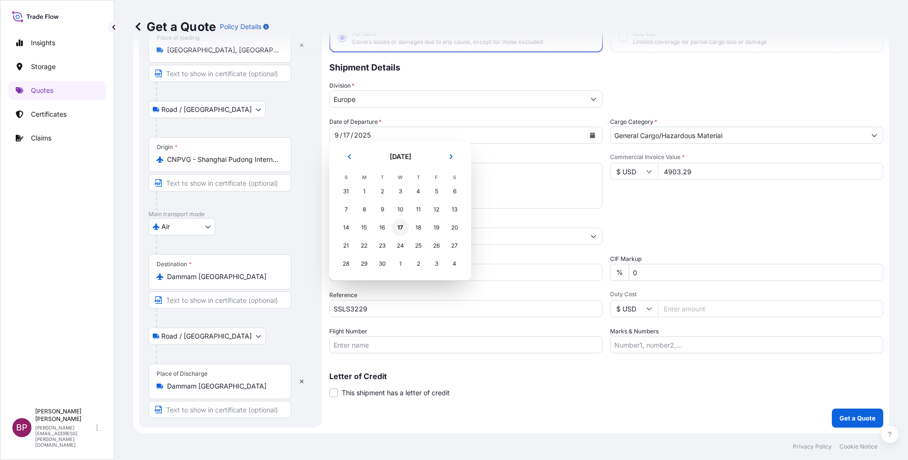
scroll to position [66, 0]
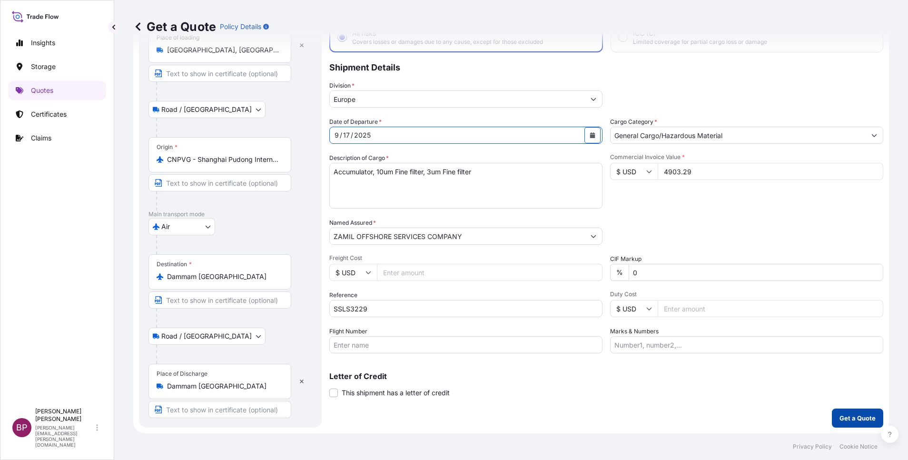
click at [850, 420] on p "Get a Quote" at bounding box center [857, 418] width 36 height 10
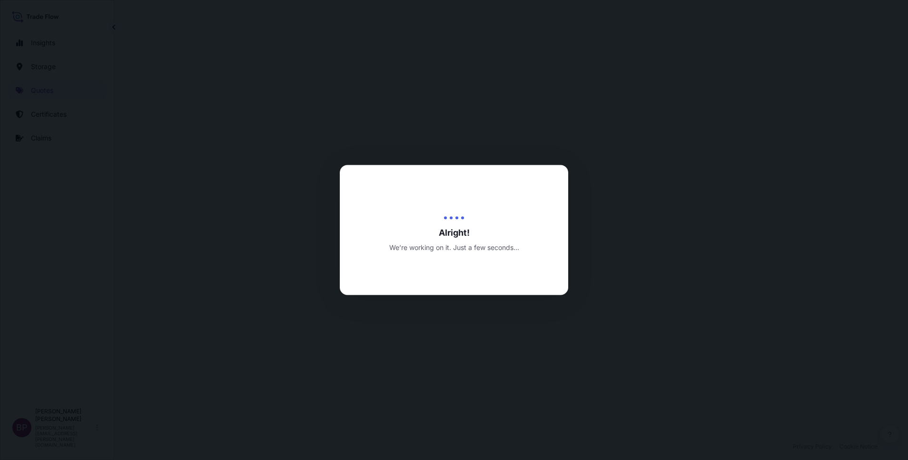
select select "Road / [GEOGRAPHIC_DATA]"
select select "Air"
select select "Road / [GEOGRAPHIC_DATA]"
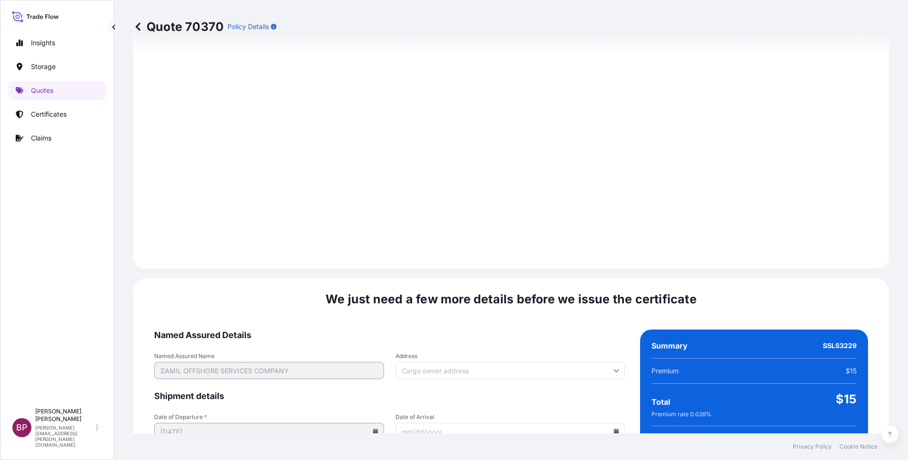
scroll to position [1410, 0]
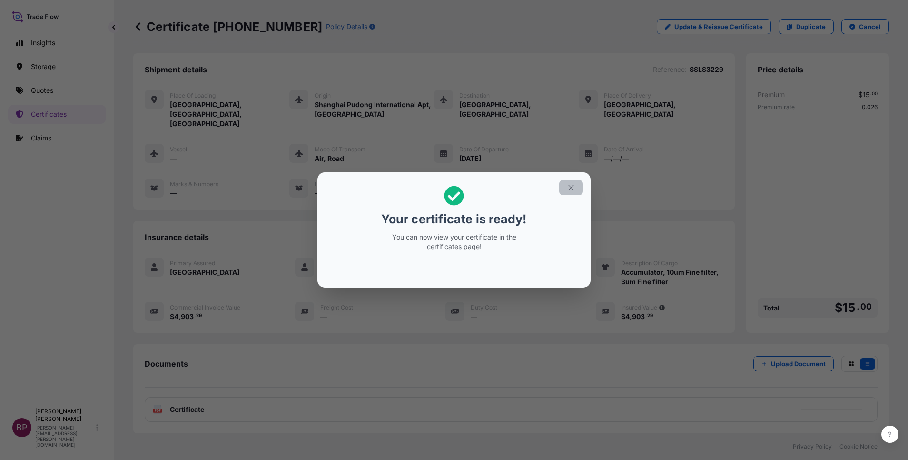
click at [572, 186] on icon "button" at bounding box center [571, 187] width 9 height 9
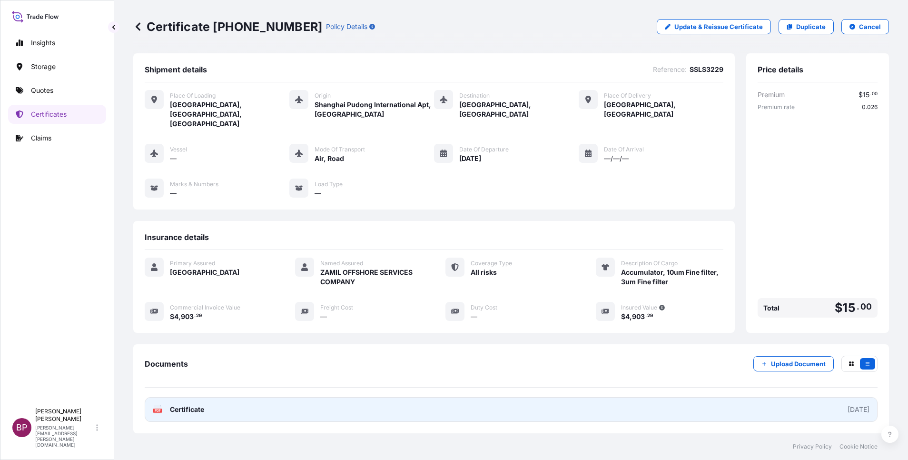
click at [196, 404] on span "Certificate" at bounding box center [187, 409] width 34 height 10
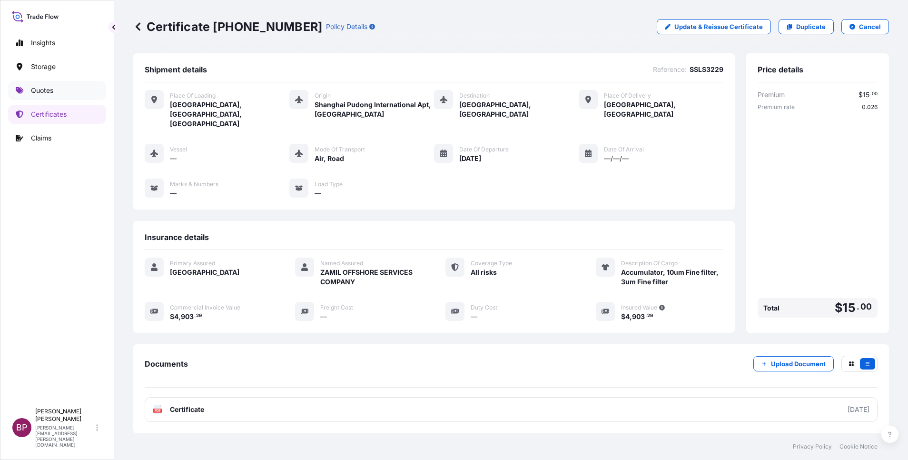
click at [48, 87] on p "Quotes" at bounding box center [42, 91] width 22 height 10
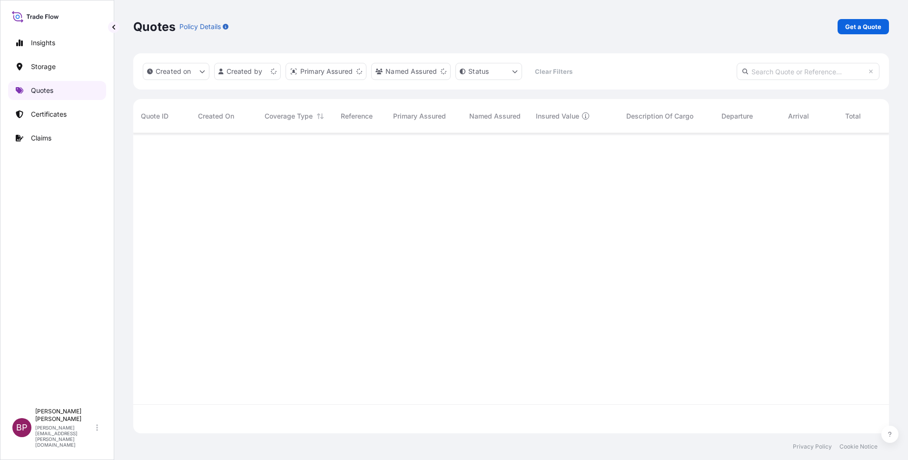
scroll to position [294, 745]
click at [878, 20] on link "Get a Quote" at bounding box center [862, 26] width 51 height 15
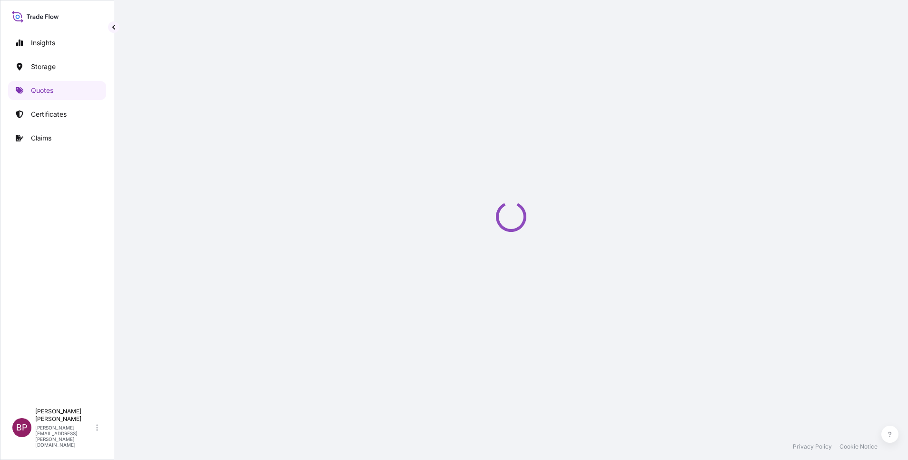
scroll to position [15, 0]
select select "Water"
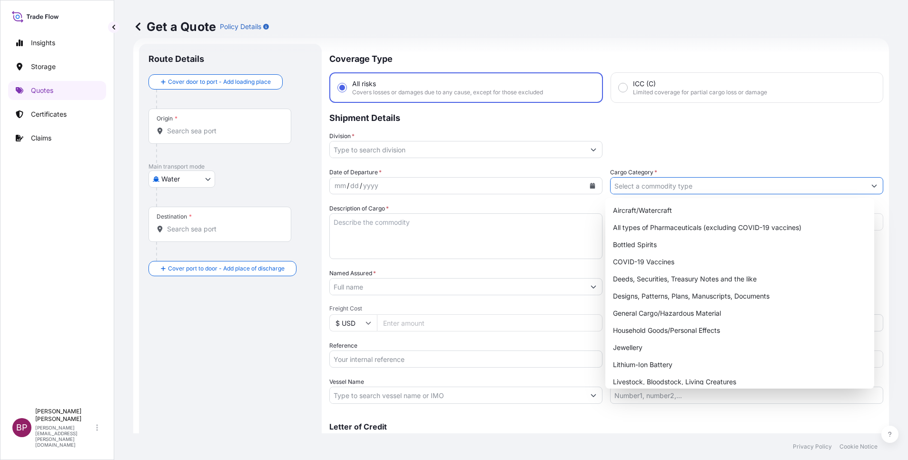
click at [733, 188] on input "Cargo Category *" at bounding box center [737, 185] width 255 height 17
click at [666, 315] on div "General Cargo/Hazardous Material" at bounding box center [739, 313] width 261 height 17
type input "General Cargo/Hazardous Material"
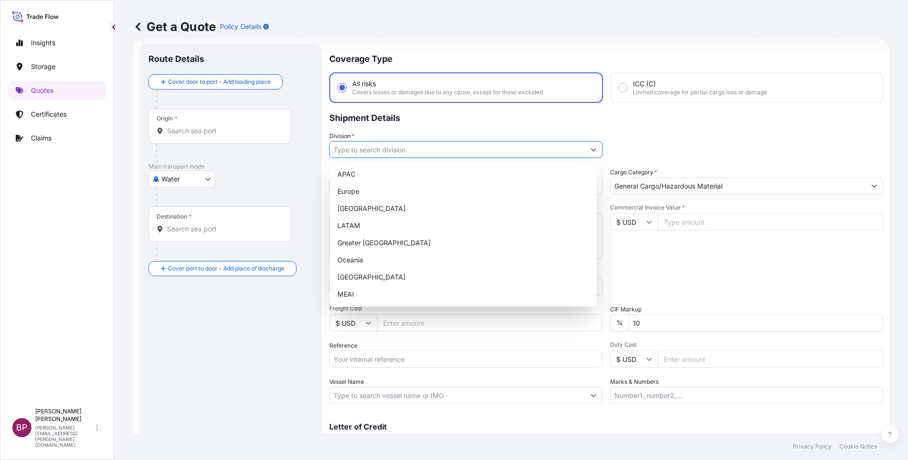
click at [585, 152] on button "Show suggestions" at bounding box center [593, 149] width 17 height 17
click at [405, 192] on div "Europe" at bounding box center [463, 191] width 259 height 17
type input "Europe"
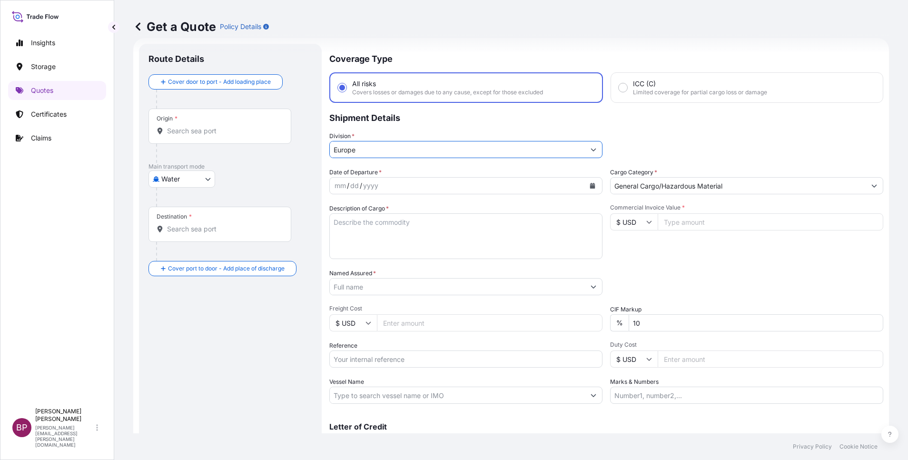
click at [413, 304] on div "Date of Departure * mm / dd / yyyy Cargo Category * General Cargo/Hazardous Mat…" at bounding box center [606, 285] width 554 height 236
type input "0"
click at [382, 356] on input "Reference" at bounding box center [465, 358] width 273 height 17
paste input "SSLS3218"
type input "SSLS3218"
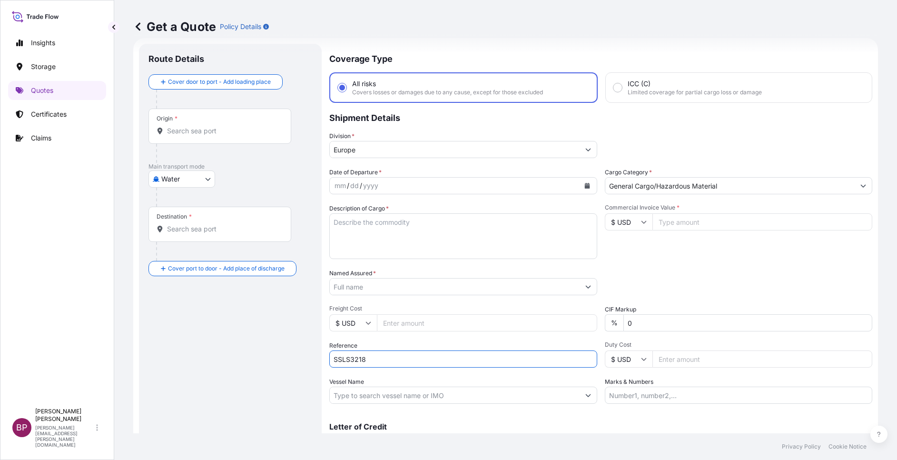
click at [361, 290] on input "Named Assured *" at bounding box center [455, 286] width 250 height 17
paste input "MAHMOUD AL-TAHENI & PARTNERS TRADING COMPANY."
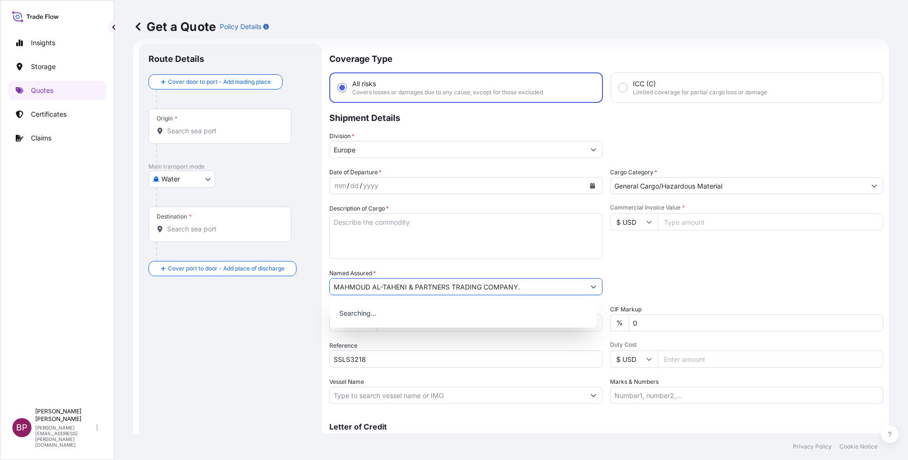
type input "MAHMOUD AL-TAHENI & PARTNERS TRADING COMPANY."
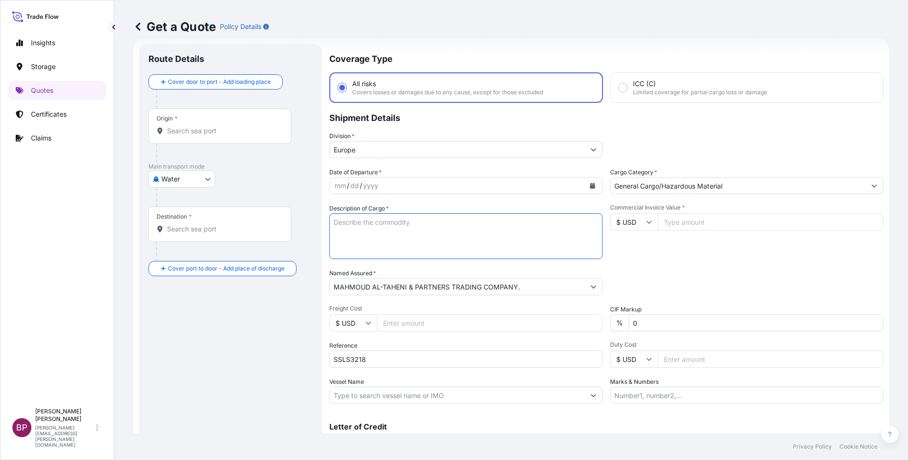
click at [429, 226] on textarea "Description of Cargo *" at bounding box center [465, 236] width 273 height 46
paste textarea "UPS and ACCESSORIES"
type textarea "UPS and ACCESSORIES"
click at [636, 227] on input "$ USD" at bounding box center [634, 221] width 48 height 17
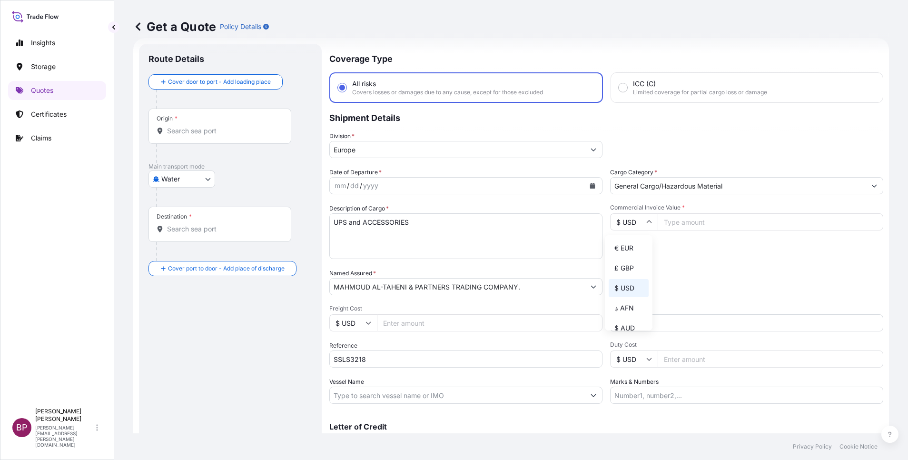
click at [623, 252] on div "€ EUR" at bounding box center [629, 248] width 40 height 18
type input "€ EUR"
click at [695, 219] on input "Commercial Invoice Value *" at bounding box center [771, 221] width 226 height 17
paste input "159541.42"
type input "159541.42"
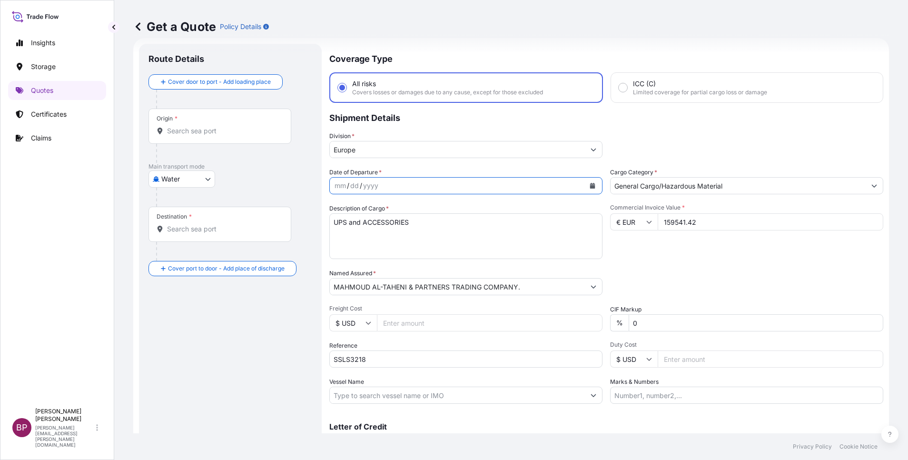
click at [588, 189] on button "Calendar" at bounding box center [592, 185] width 15 height 15
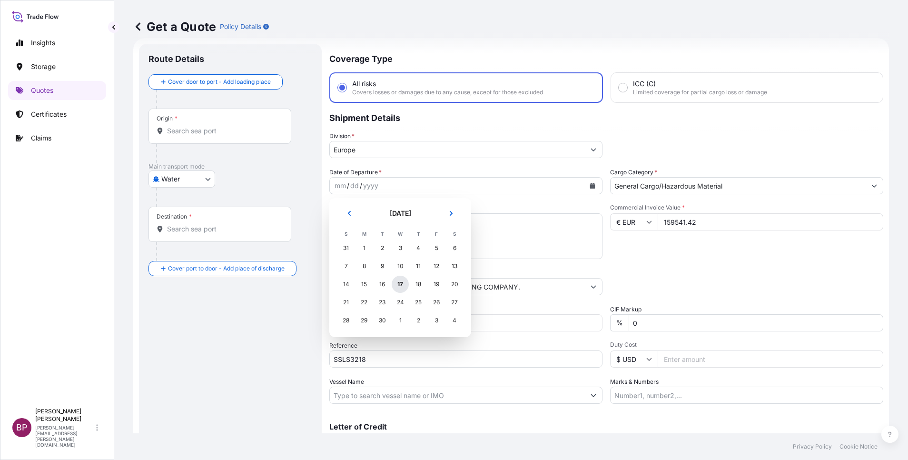
click at [402, 283] on div "17" at bounding box center [400, 284] width 17 height 17
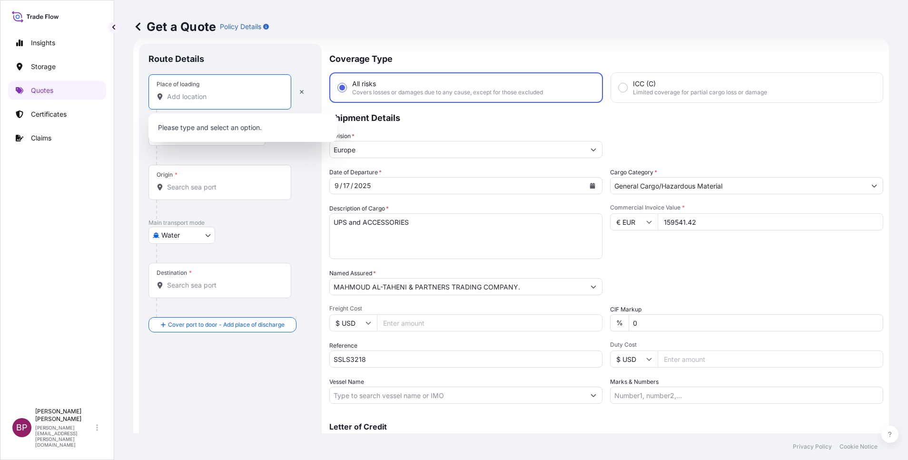
click at [229, 94] on input "Place of loading" at bounding box center [223, 97] width 112 height 10
paste input "CEREA/"
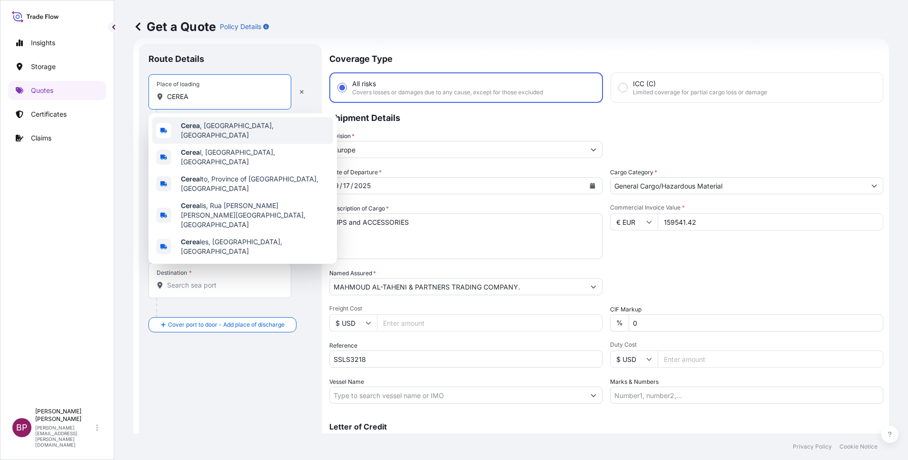
click at [229, 131] on span "Cerea , [GEOGRAPHIC_DATA], [GEOGRAPHIC_DATA]" at bounding box center [255, 130] width 148 height 19
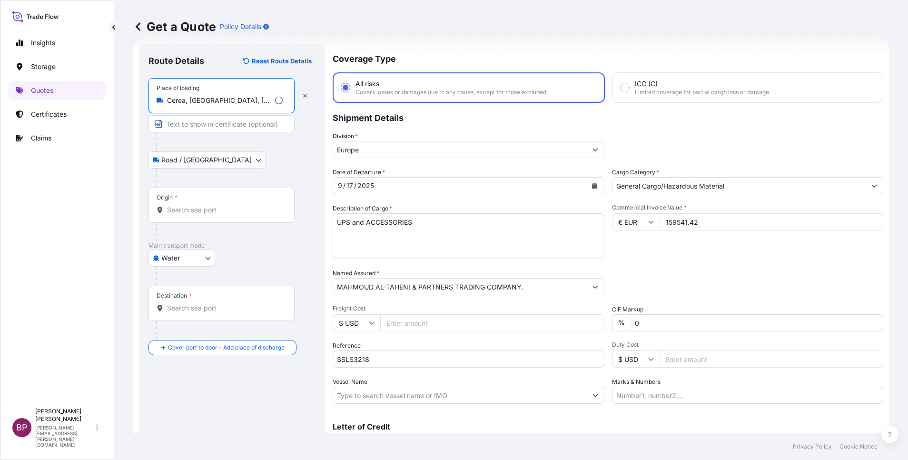
type input "Cerea, [GEOGRAPHIC_DATA], [GEOGRAPHIC_DATA]"
drag, startPoint x: 220, startPoint y: 213, endPoint x: 220, endPoint y: 206, distance: 7.1
click at [220, 208] on input "Origin *" at bounding box center [225, 210] width 116 height 10
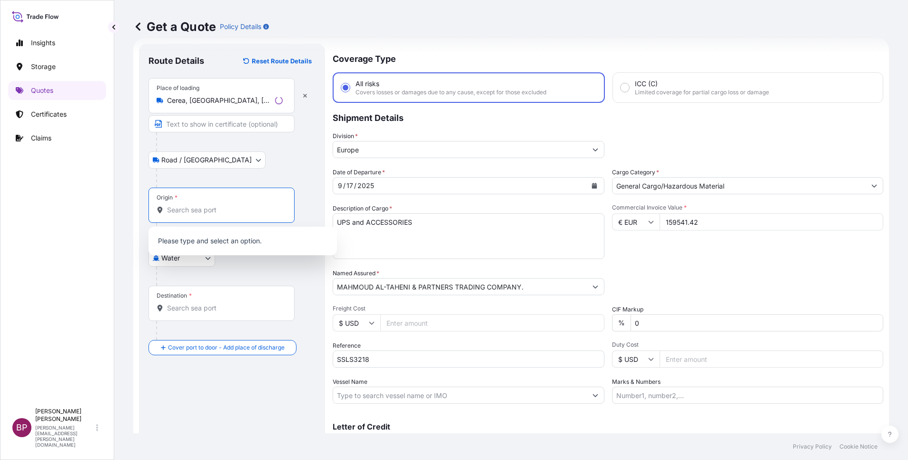
paste input "CEREA/"
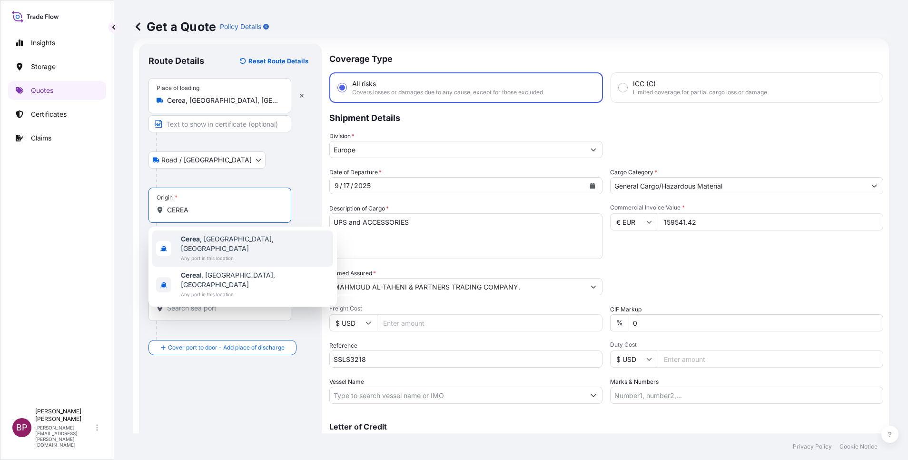
click at [237, 243] on div "Cerea , [GEOGRAPHIC_DATA], [GEOGRAPHIC_DATA] Any port in this location" at bounding box center [242, 248] width 181 height 36
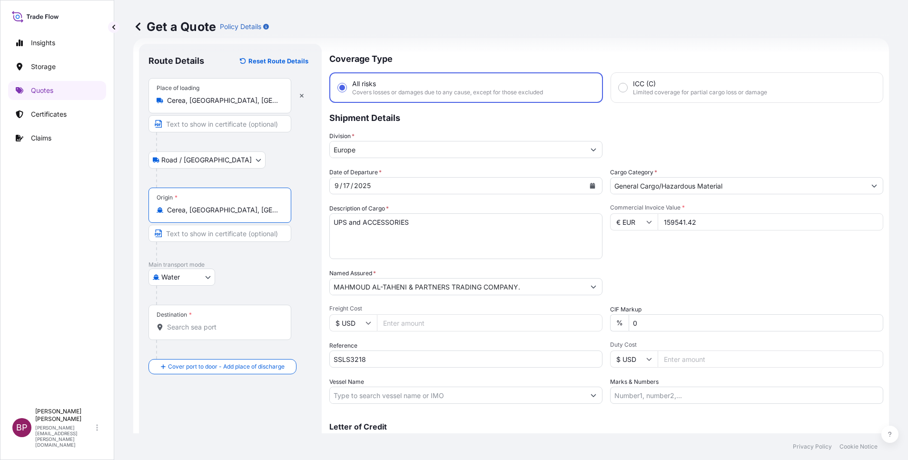
type input "Cerea, [GEOGRAPHIC_DATA], [GEOGRAPHIC_DATA]"
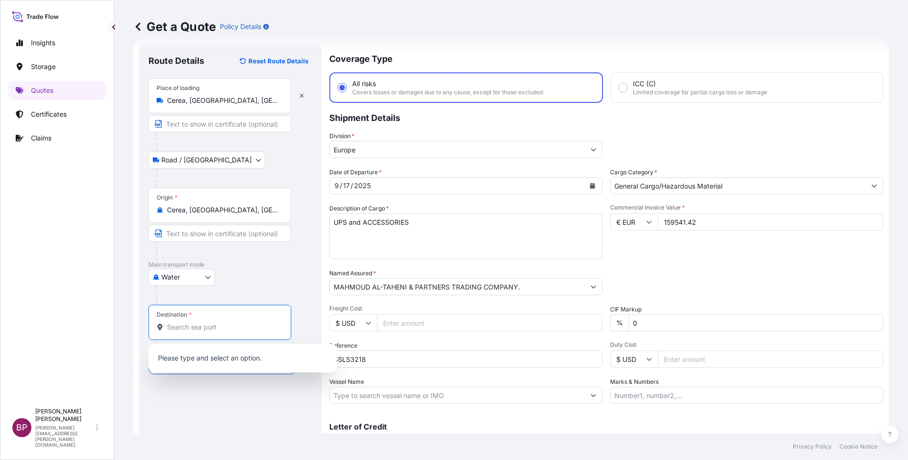
drag, startPoint x: 212, startPoint y: 326, endPoint x: 187, endPoint y: 329, distance: 24.9
click at [205, 327] on input "Destination *" at bounding box center [223, 327] width 112 height 10
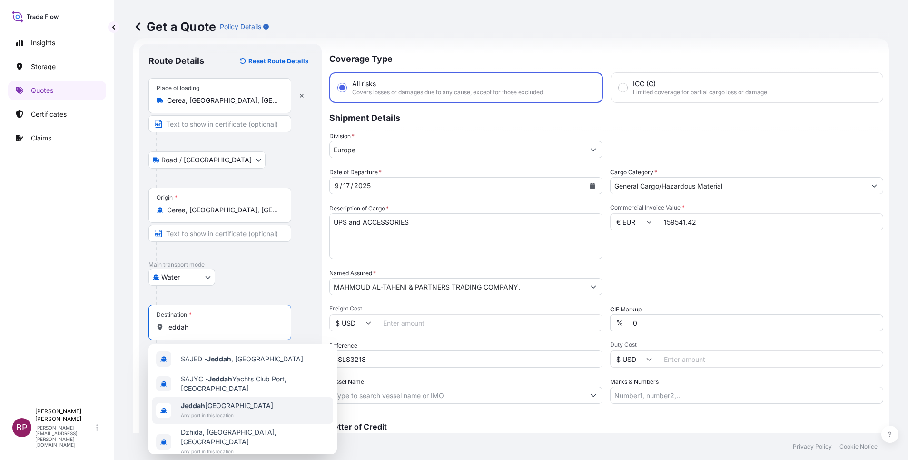
click at [215, 411] on span "Any port in this location" at bounding box center [227, 415] width 92 height 10
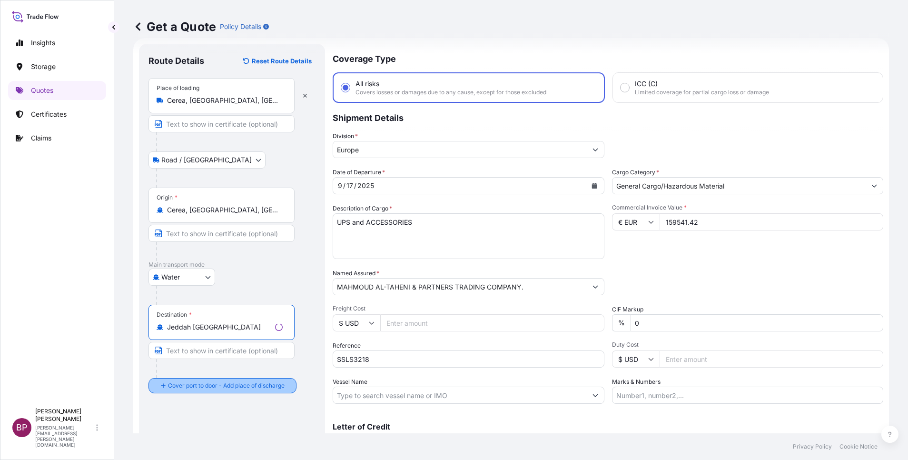
type input "Jeddah [GEOGRAPHIC_DATA]"
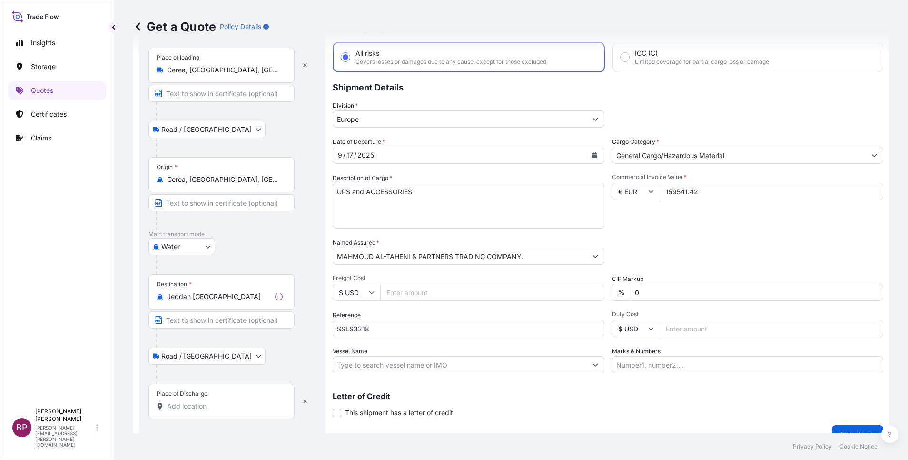
scroll to position [62, 0]
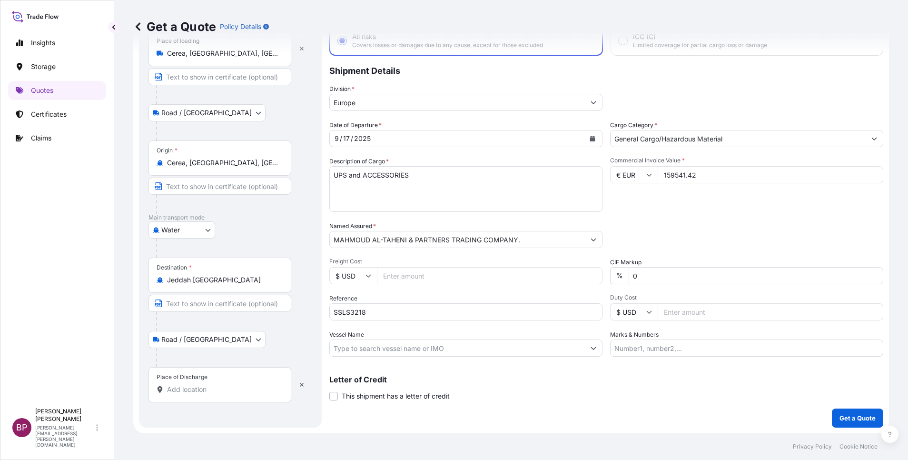
drag, startPoint x: 217, startPoint y: 388, endPoint x: 198, endPoint y: 387, distance: 19.1
click at [216, 387] on input "Place of Discharge" at bounding box center [223, 389] width 112 height 10
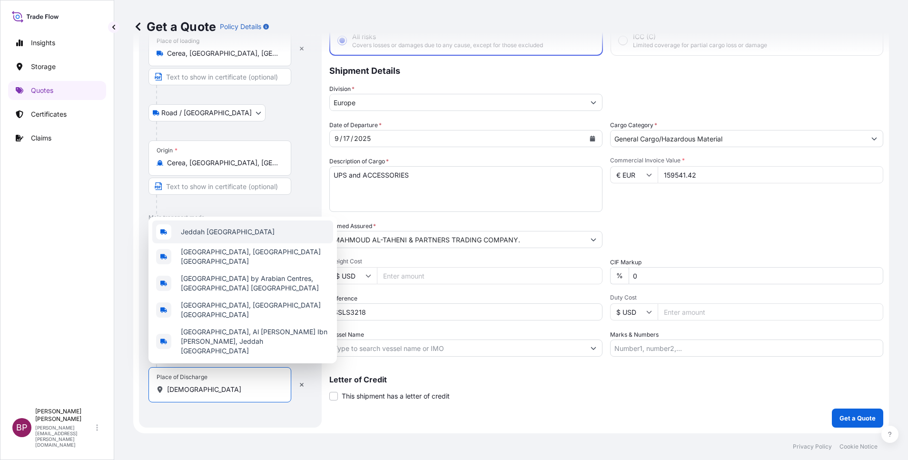
click at [230, 236] on span "Jeddah [GEOGRAPHIC_DATA]" at bounding box center [228, 232] width 94 height 10
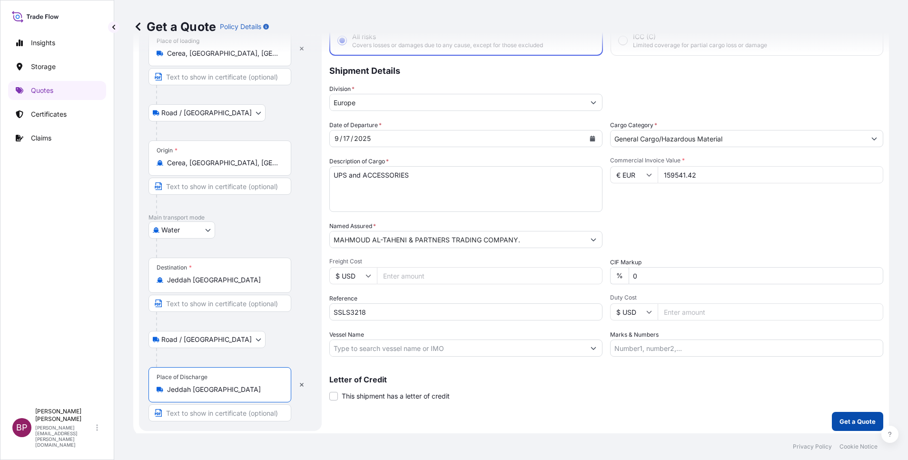
type input "Jeddah [GEOGRAPHIC_DATA]"
click at [839, 423] on p "Get a Quote" at bounding box center [857, 421] width 36 height 10
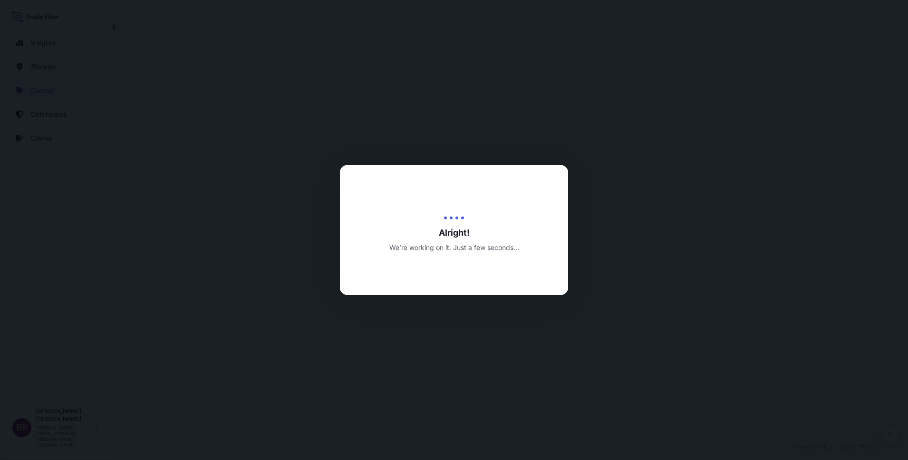
select select "Road / [GEOGRAPHIC_DATA]"
select select "Water"
select select "Road / [GEOGRAPHIC_DATA]"
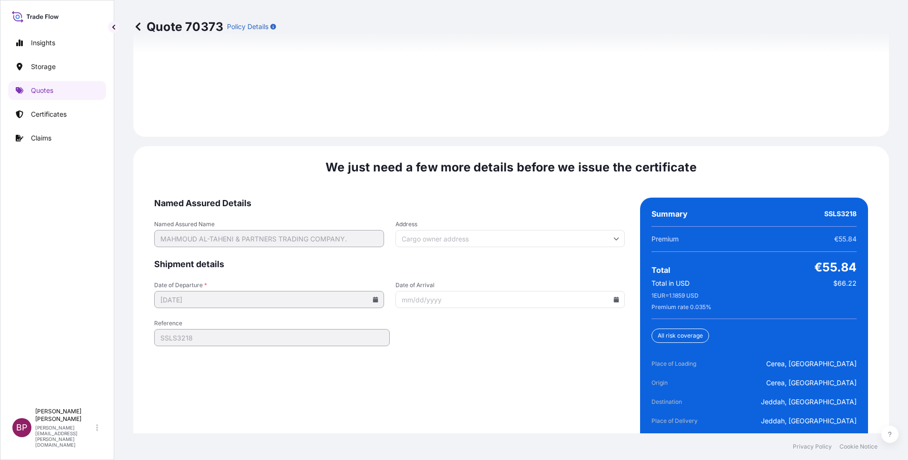
scroll to position [1460, 0]
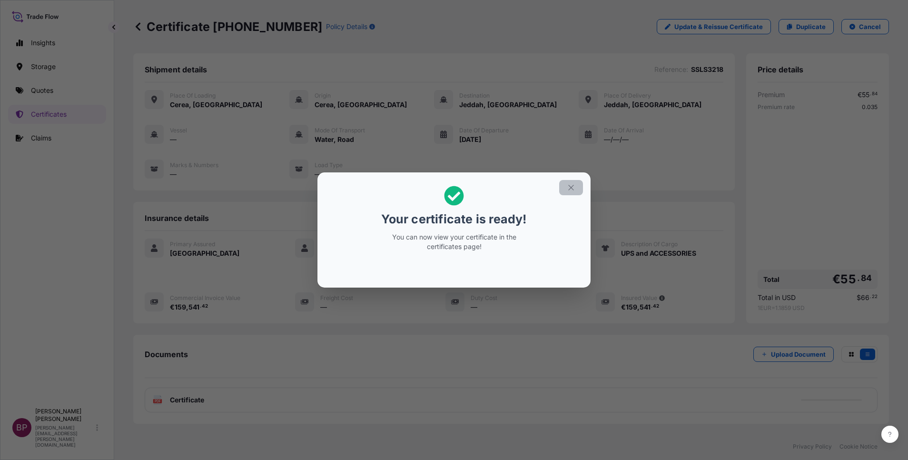
click at [570, 188] on icon "button" at bounding box center [571, 187] width 9 height 9
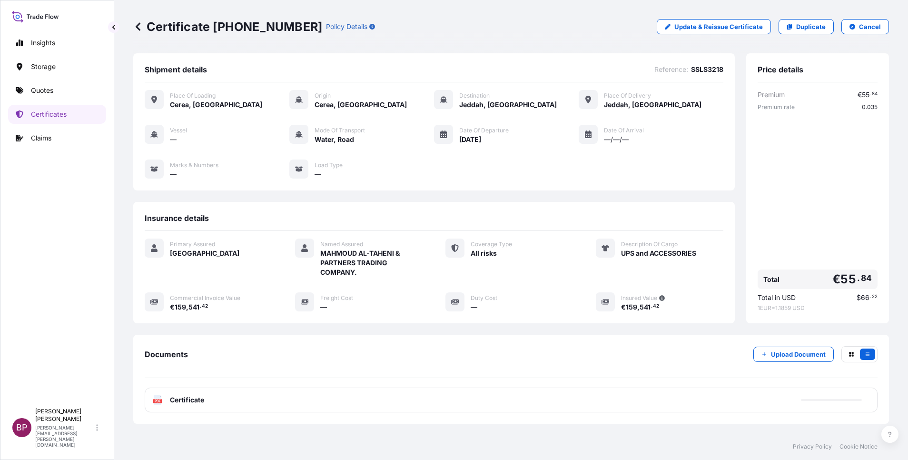
scroll to position [50, 0]
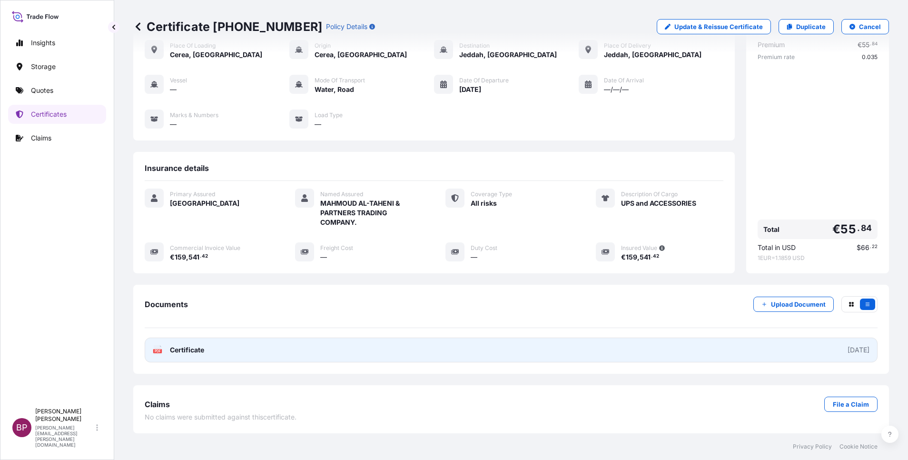
click at [197, 350] on span "Certificate" at bounding box center [187, 350] width 34 height 10
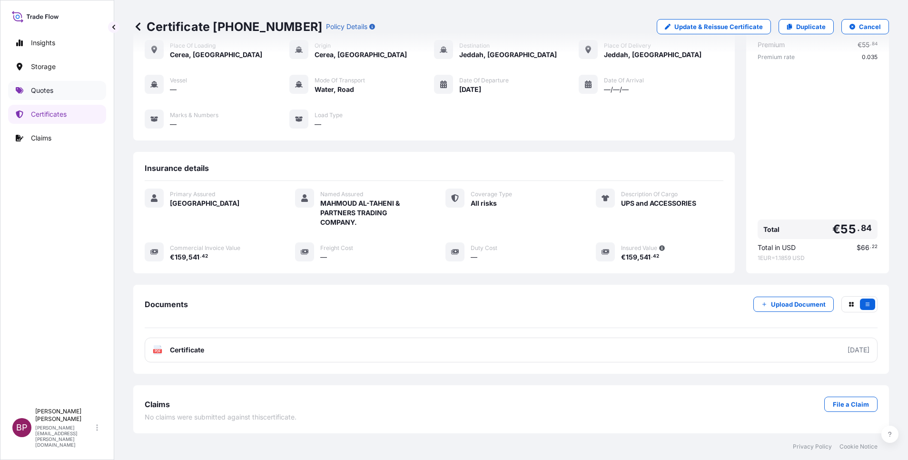
click at [45, 90] on p "Quotes" at bounding box center [42, 91] width 22 height 10
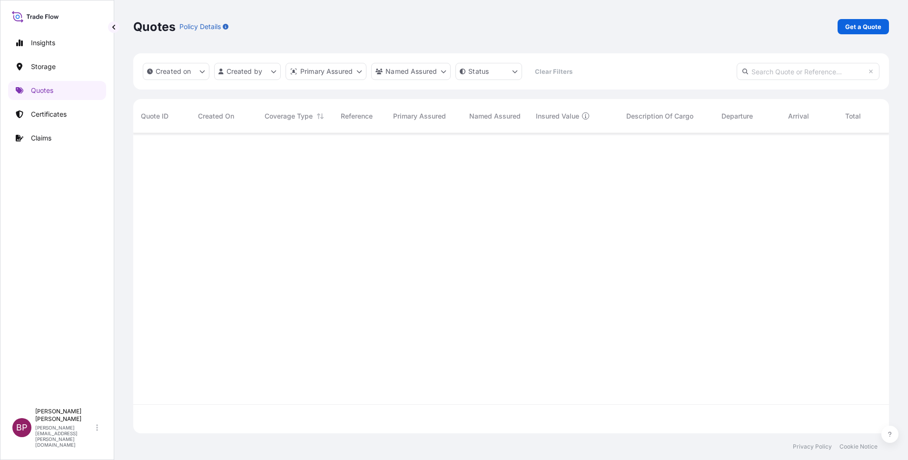
scroll to position [294, 745]
click at [859, 28] on p "Get a Quote" at bounding box center [863, 27] width 36 height 10
select select "Water"
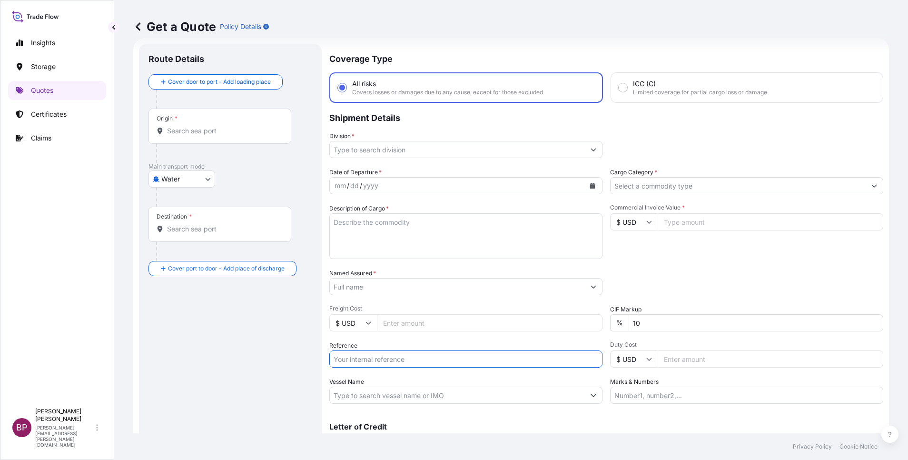
click at [394, 364] on input "Reference" at bounding box center [465, 358] width 273 height 17
paste input "SSLS3170"
type input "SSLS3170"
click at [400, 289] on input "Named Assured *" at bounding box center [457, 286] width 255 height 17
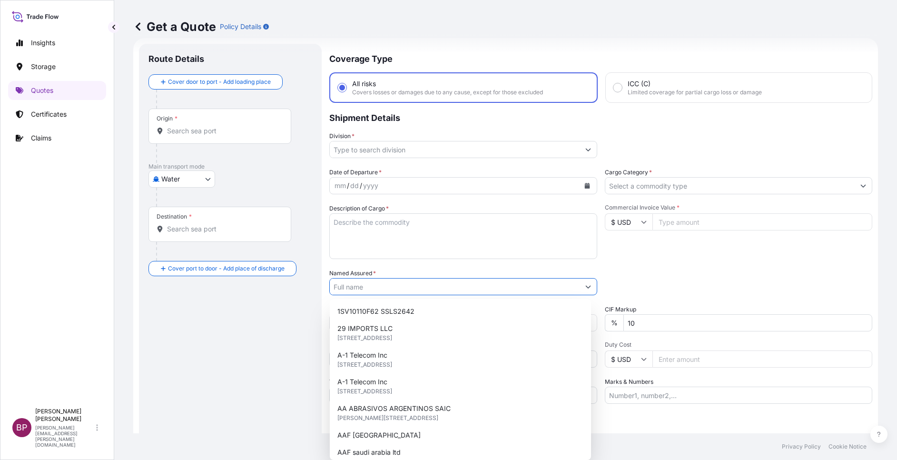
paste input "SAFE LINE TRADING COMPANY"
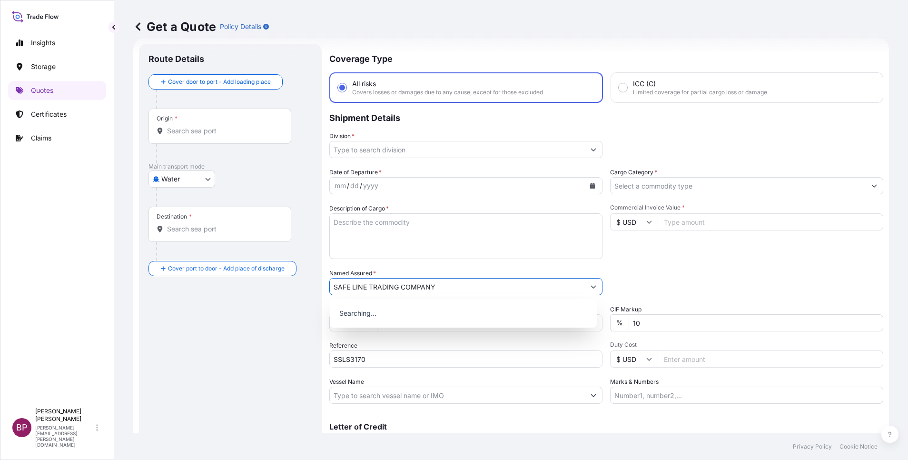
type input "SAFE LINE TRADING COMPANY"
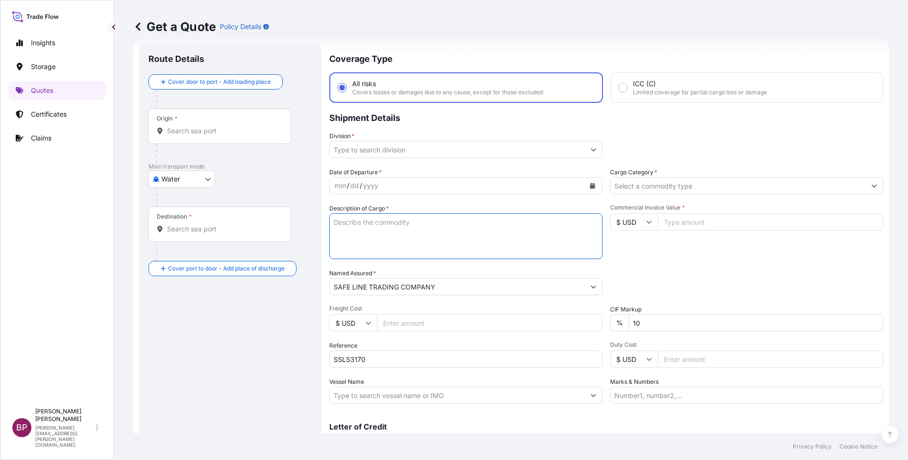
click at [396, 246] on textarea "Description of Cargo *" at bounding box center [465, 236] width 273 height 46
paste textarea "Electrical Materials"
type textarea "Electrical Materials"
drag, startPoint x: 684, startPoint y: 217, endPoint x: 680, endPoint y: 226, distance: 10.5
click at [683, 217] on input "Commercial Invoice Value *" at bounding box center [771, 221] width 226 height 17
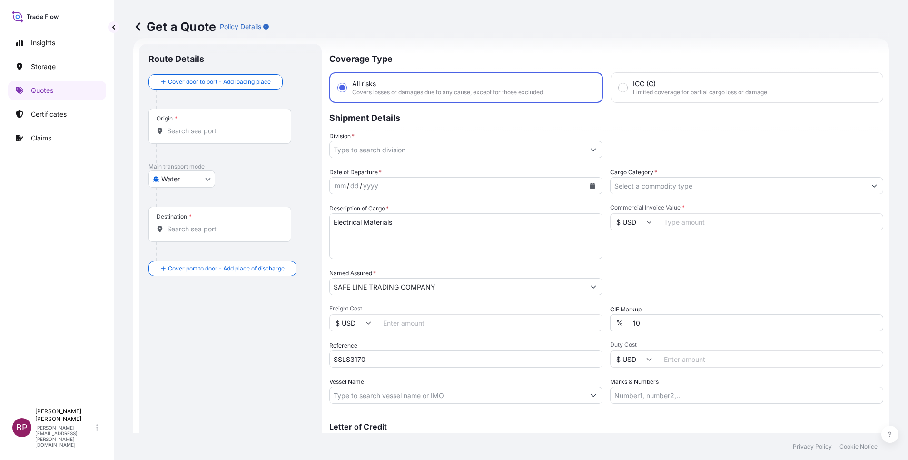
paste input "18490.80"
type input "18490.80"
drag, startPoint x: 643, startPoint y: 321, endPoint x: 457, endPoint y: 305, distance: 186.7
click at [535, 313] on div "Date of Departure * mm / dd / yyyy Cargo Category * Description of Cargo * Elec…" at bounding box center [606, 285] width 554 height 236
type input "0"
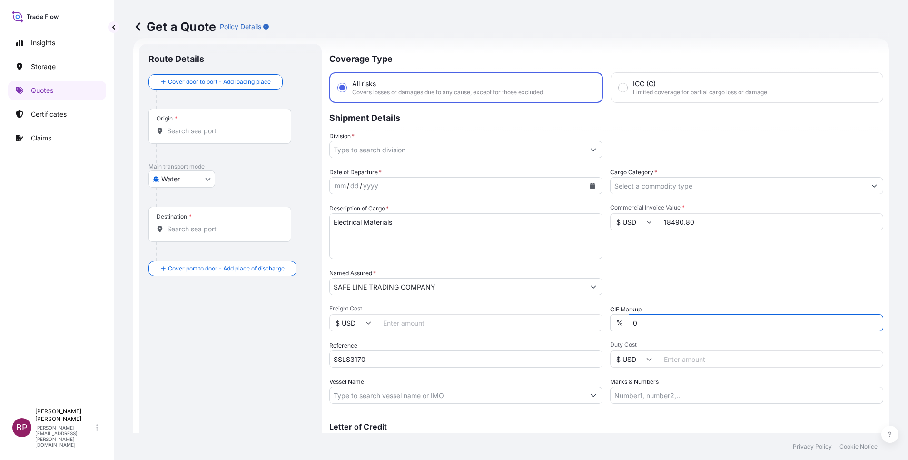
click at [730, 186] on input "Cargo Category *" at bounding box center [737, 185] width 255 height 17
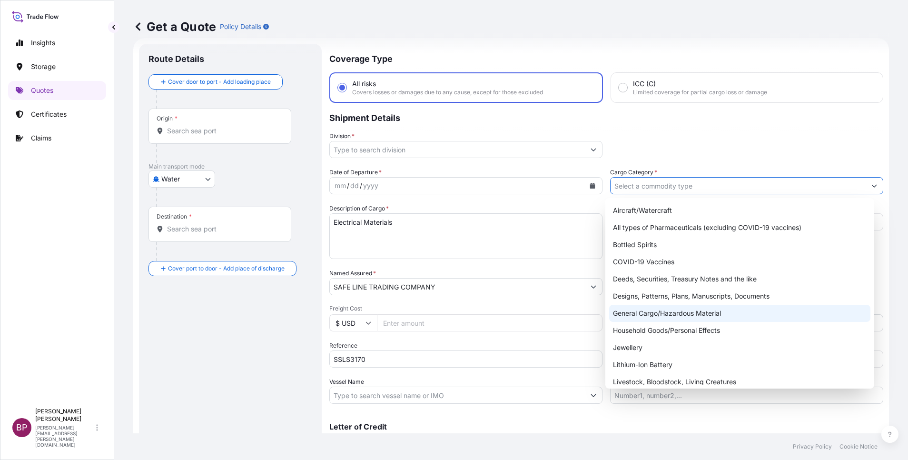
click at [679, 312] on div "General Cargo/Hazardous Material" at bounding box center [739, 313] width 261 height 17
type input "General Cargo/Hazardous Material"
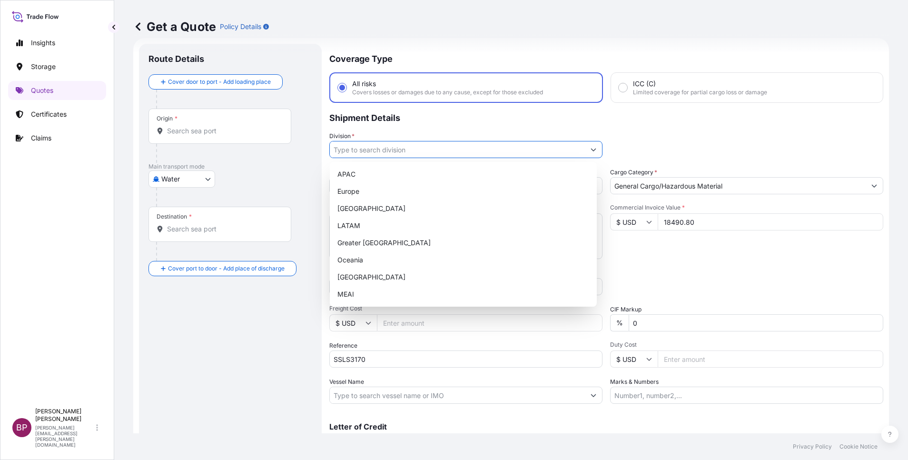
click at [578, 154] on input "Division *" at bounding box center [457, 149] width 255 height 17
click at [390, 195] on div "Europe" at bounding box center [463, 191] width 259 height 17
type input "Europe"
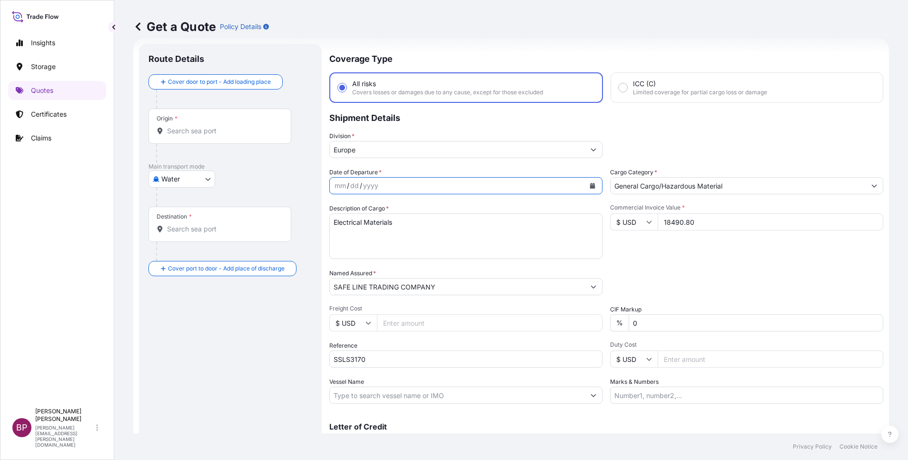
click at [590, 187] on icon "Calendar" at bounding box center [592, 186] width 5 height 6
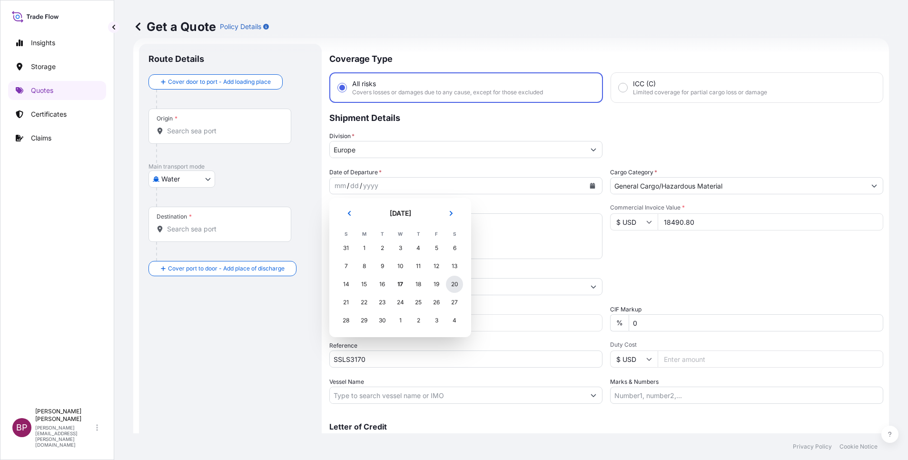
click at [456, 282] on div "20" at bounding box center [454, 284] width 17 height 17
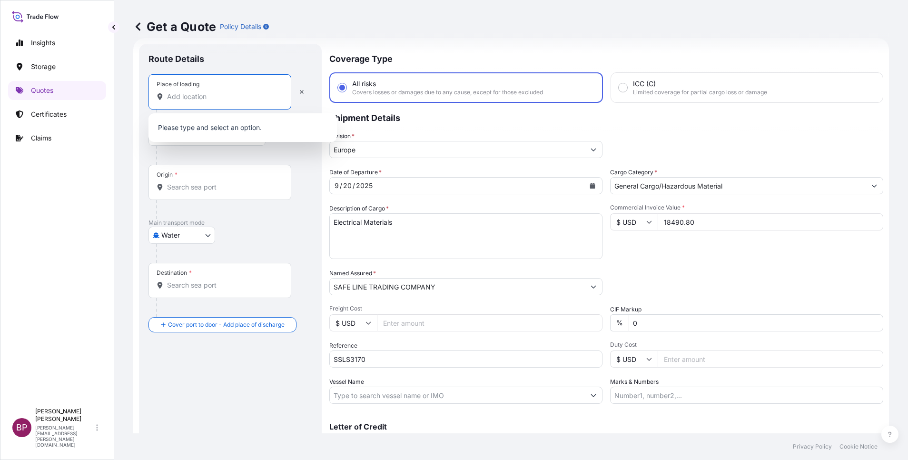
click at [197, 96] on input "Place of loading" at bounding box center [223, 97] width 112 height 10
paste input "[US_STATE]"
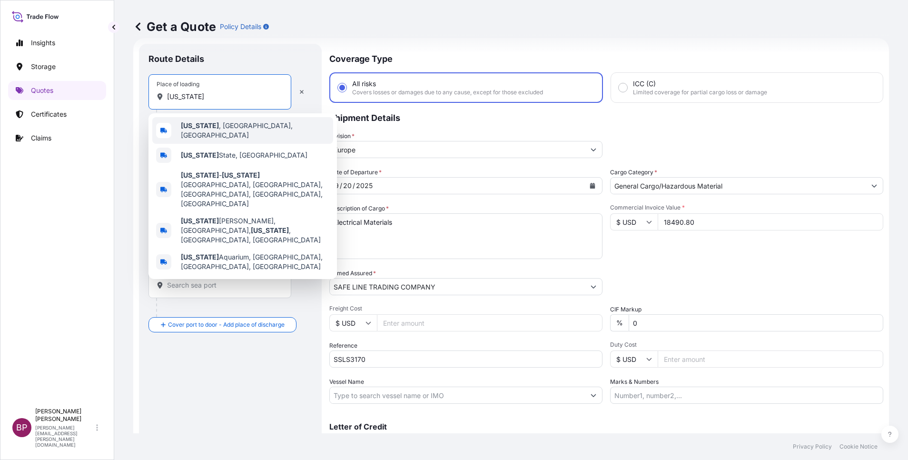
click at [236, 130] on span "[US_STATE] , [GEOGRAPHIC_DATA], [GEOGRAPHIC_DATA]" at bounding box center [255, 130] width 148 height 19
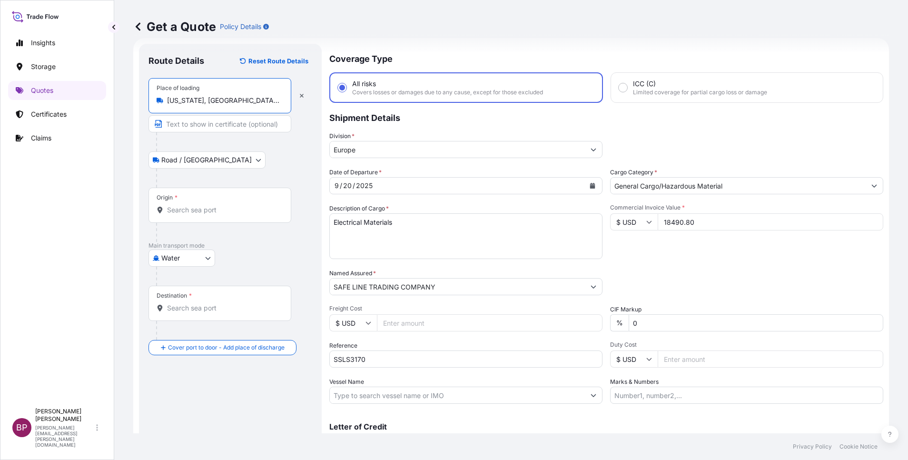
type input "[US_STATE], [GEOGRAPHIC_DATA], [GEOGRAPHIC_DATA]"
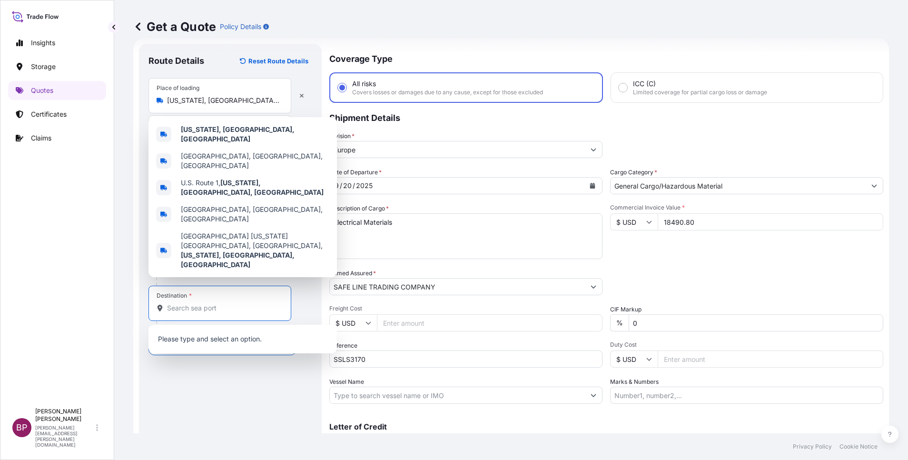
click at [236, 304] on input "Destination *" at bounding box center [223, 308] width 112 height 10
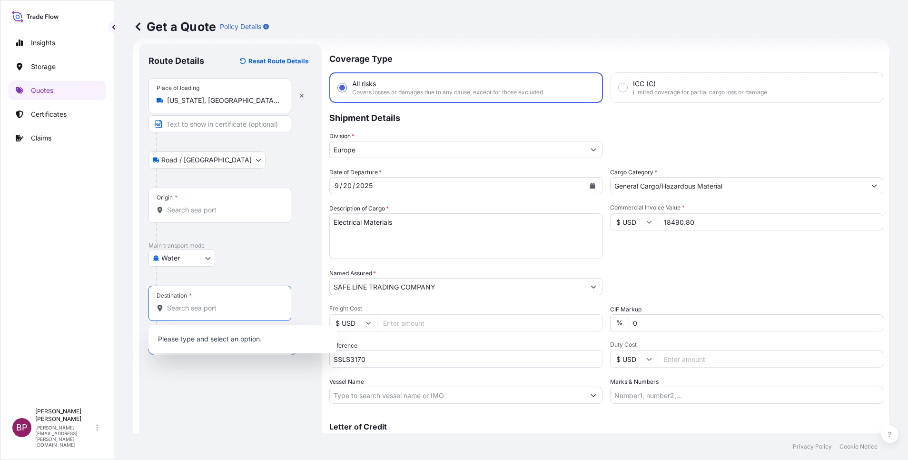
paste input "JEDDAH"
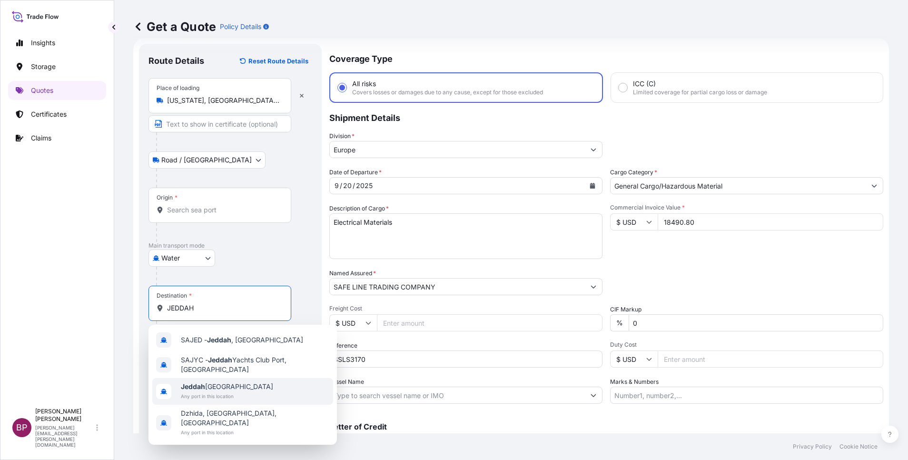
click at [224, 388] on span "Jeddah [GEOGRAPHIC_DATA]" at bounding box center [227, 387] width 92 height 10
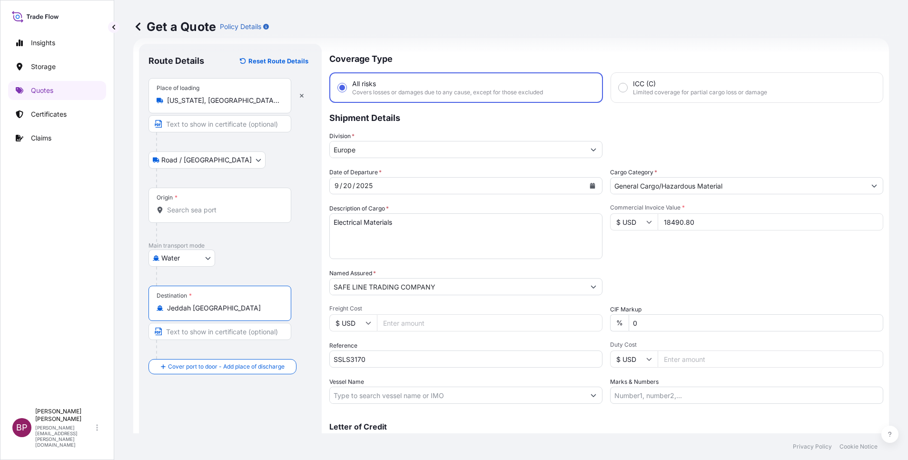
type input "Jeddah [GEOGRAPHIC_DATA]"
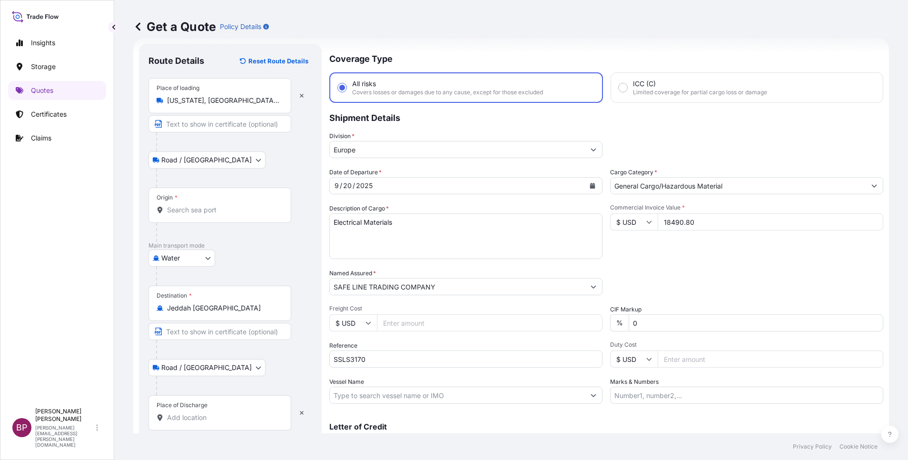
click at [205, 412] on div "Place of Discharge" at bounding box center [219, 412] width 143 height 35
click at [205, 413] on input "Place of Discharge" at bounding box center [223, 418] width 112 height 10
paste input "JEDDAH"
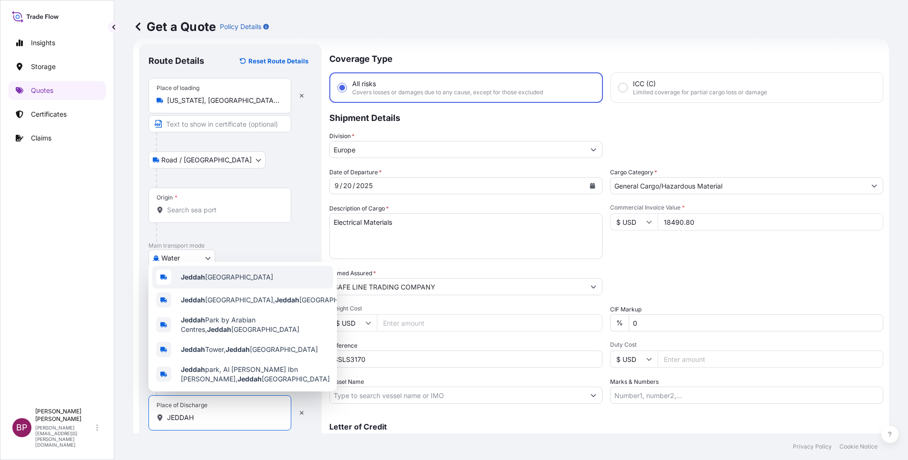
click at [217, 277] on span "Jeddah [GEOGRAPHIC_DATA]" at bounding box center [227, 277] width 92 height 10
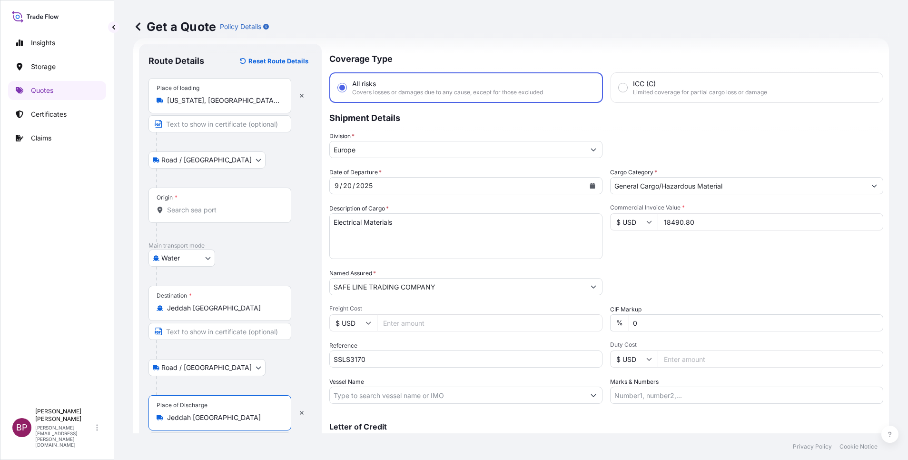
type input "Jeddah [GEOGRAPHIC_DATA]"
drag, startPoint x: 197, startPoint y: 101, endPoint x: 140, endPoint y: 93, distance: 57.1
click at [152, 95] on div "Place of loading [US_STATE], [GEOGRAPHIC_DATA], [GEOGRAPHIC_DATA]" at bounding box center [219, 95] width 143 height 35
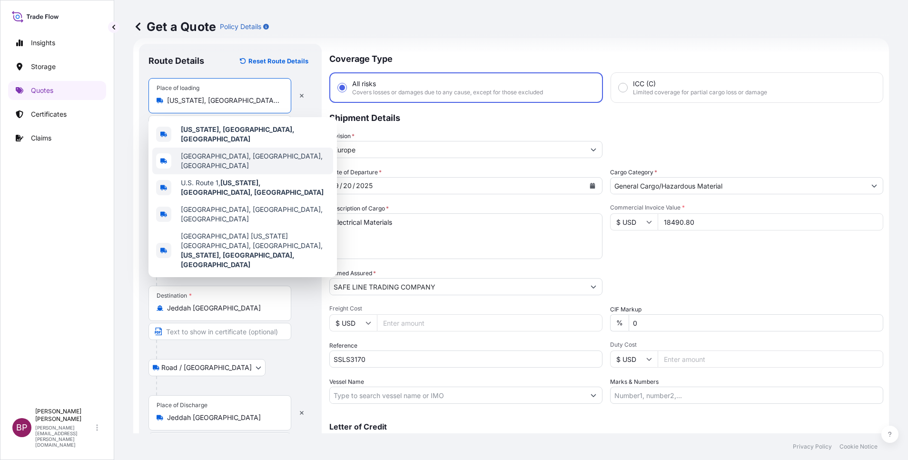
paste input "JEDDAH"
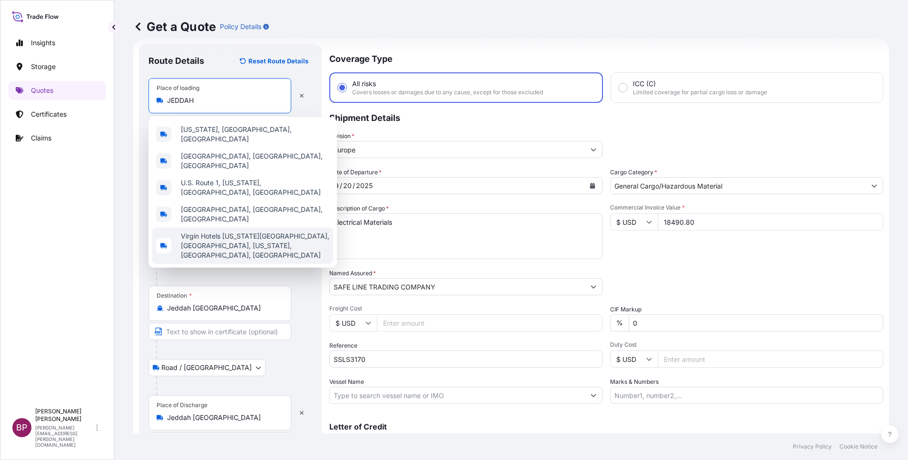
type input "[US_STATE], [GEOGRAPHIC_DATA], [GEOGRAPHIC_DATA]"
click at [286, 272] on div at bounding box center [234, 275] width 156 height 19
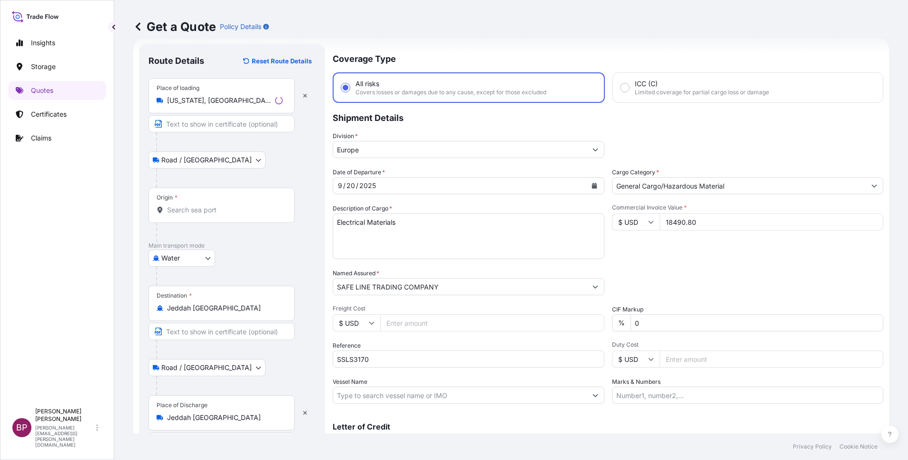
click at [248, 215] on div "Origin *" at bounding box center [221, 204] width 146 height 35
click at [248, 215] on input "Origin *" at bounding box center [225, 210] width 116 height 10
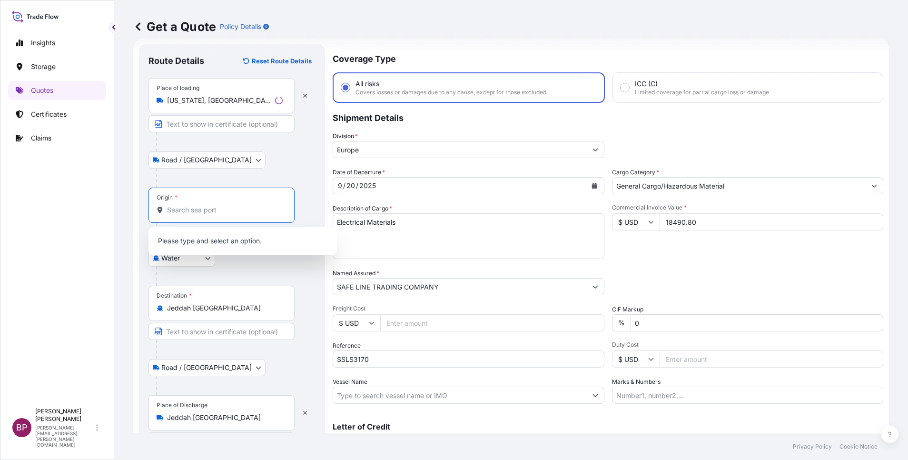
paste input "JEDDAH"
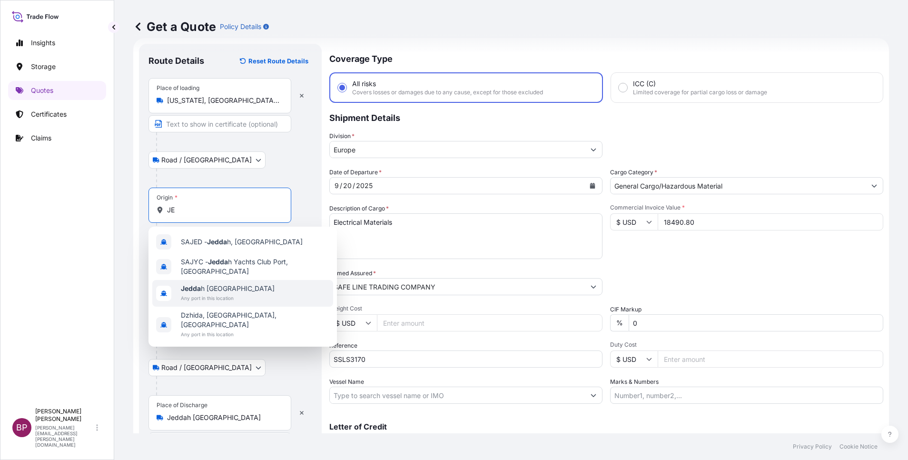
type input "J"
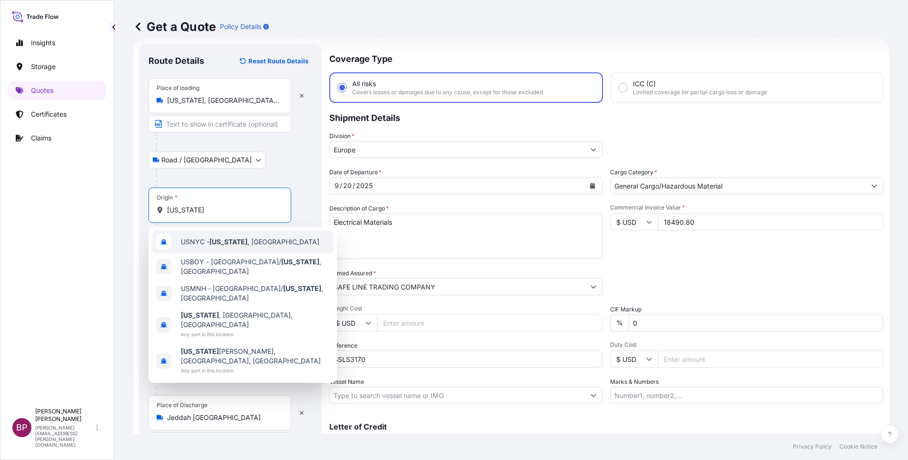
click at [246, 246] on span "USNYC - [US_STATE] , [GEOGRAPHIC_DATA]" at bounding box center [250, 242] width 138 height 10
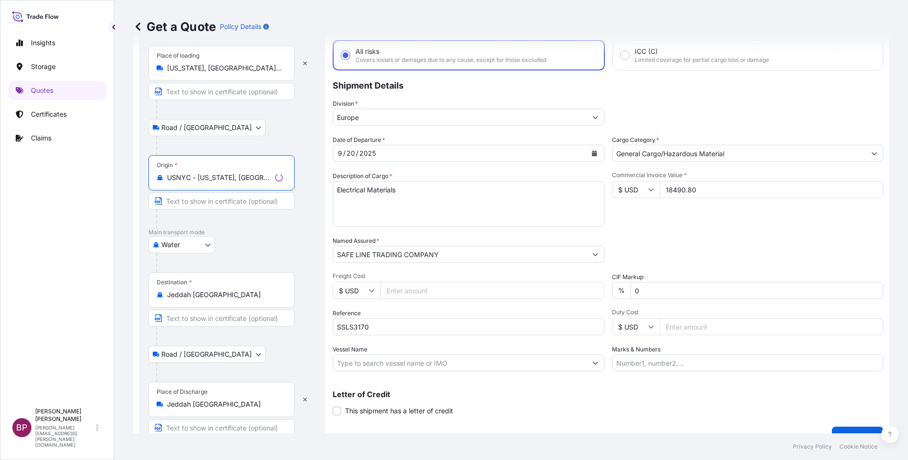
scroll to position [66, 0]
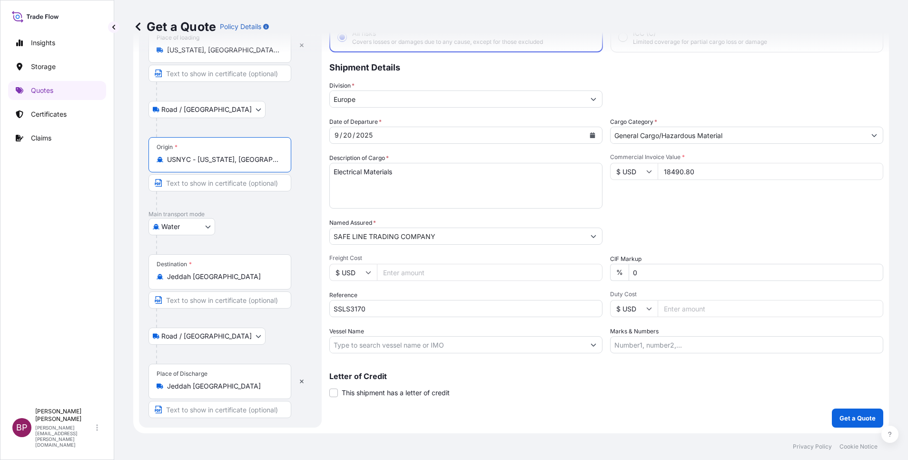
type input "USNYC - [US_STATE], [GEOGRAPHIC_DATA]"
click at [830, 427] on form "Route Details Reset Route Details Place of loading [US_STATE][GEOGRAPHIC_DATA],…" at bounding box center [511, 210] width 756 height 445
click at [844, 416] on p "Get a Quote" at bounding box center [857, 418] width 36 height 10
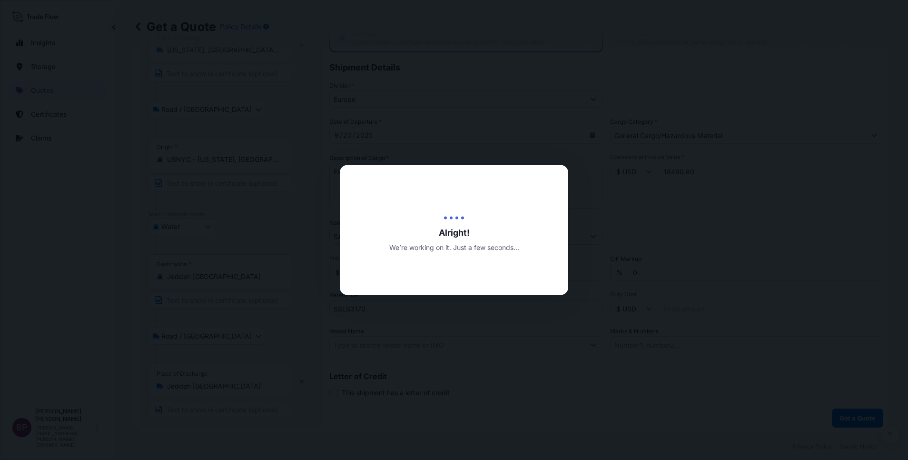
select select "Road / [GEOGRAPHIC_DATA]"
select select "Water"
select select "Road / [GEOGRAPHIC_DATA]"
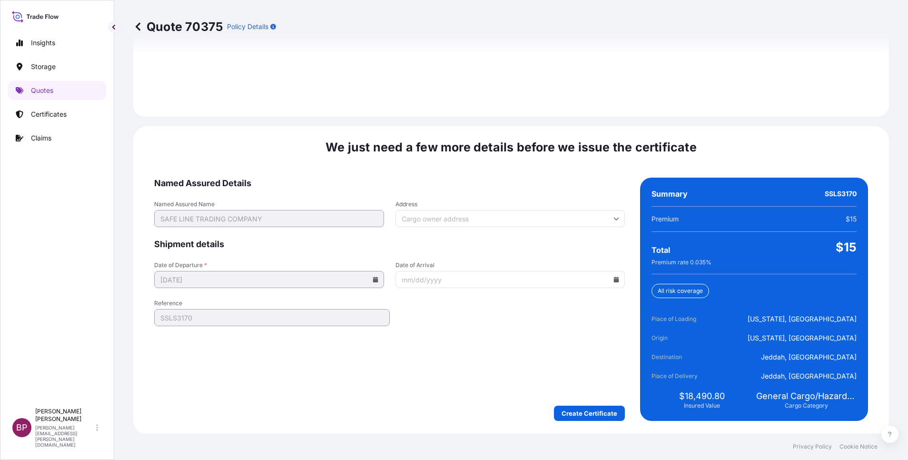
scroll to position [1410, 0]
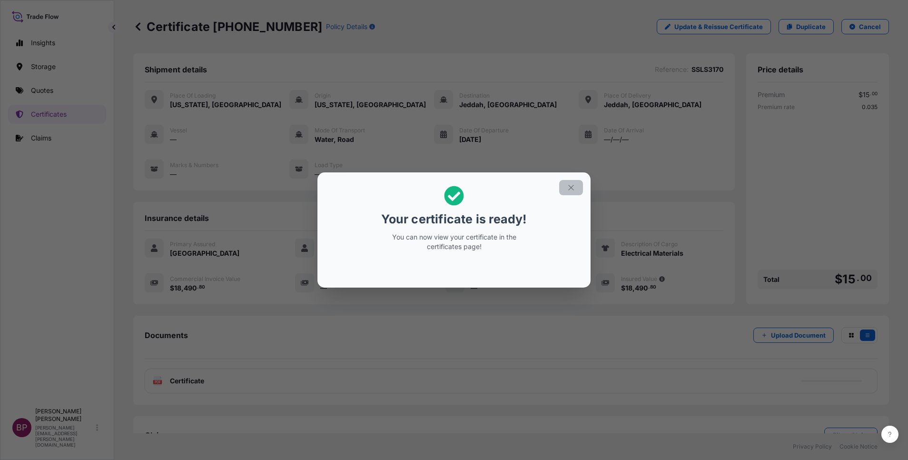
click at [572, 190] on icon "button" at bounding box center [571, 187] width 9 height 9
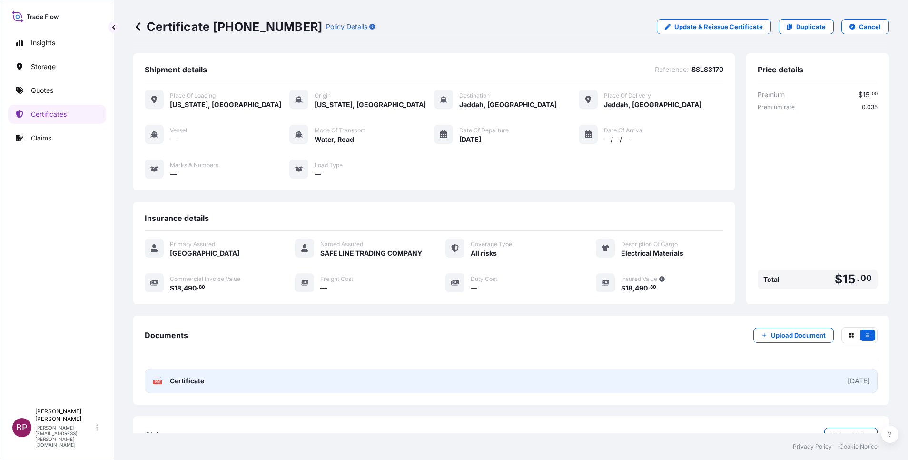
click at [188, 385] on span "Certificate" at bounding box center [187, 381] width 34 height 10
